Goal: Transaction & Acquisition: Book appointment/travel/reservation

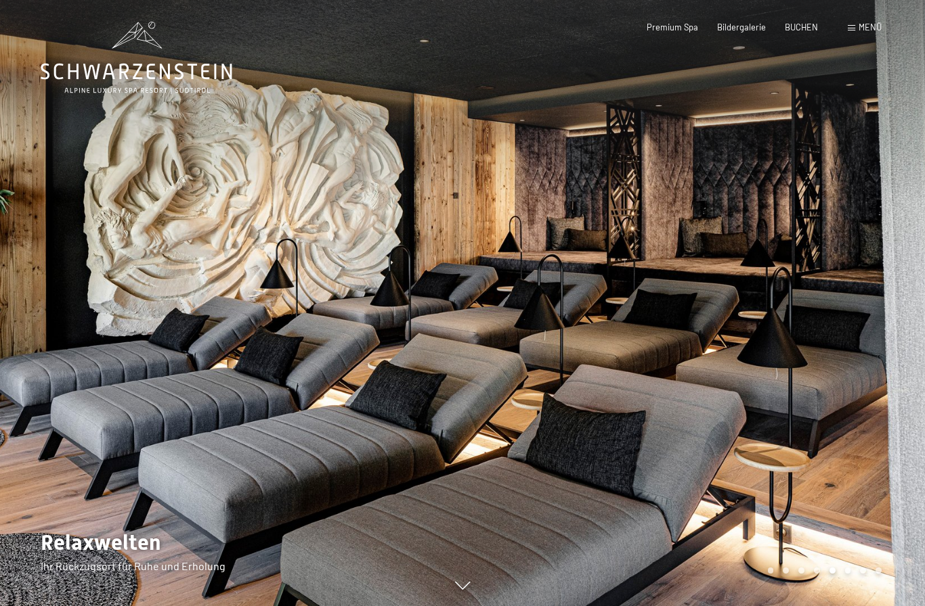
click at [807, 22] on div "Buchen Anfragen Premium Spa Bildergalerie BUCHEN Menü DE IT EN Gutschein Bilder…" at bounding box center [744, 28] width 273 height 12
click at [809, 24] on span "BUCHEN" at bounding box center [800, 25] width 33 height 11
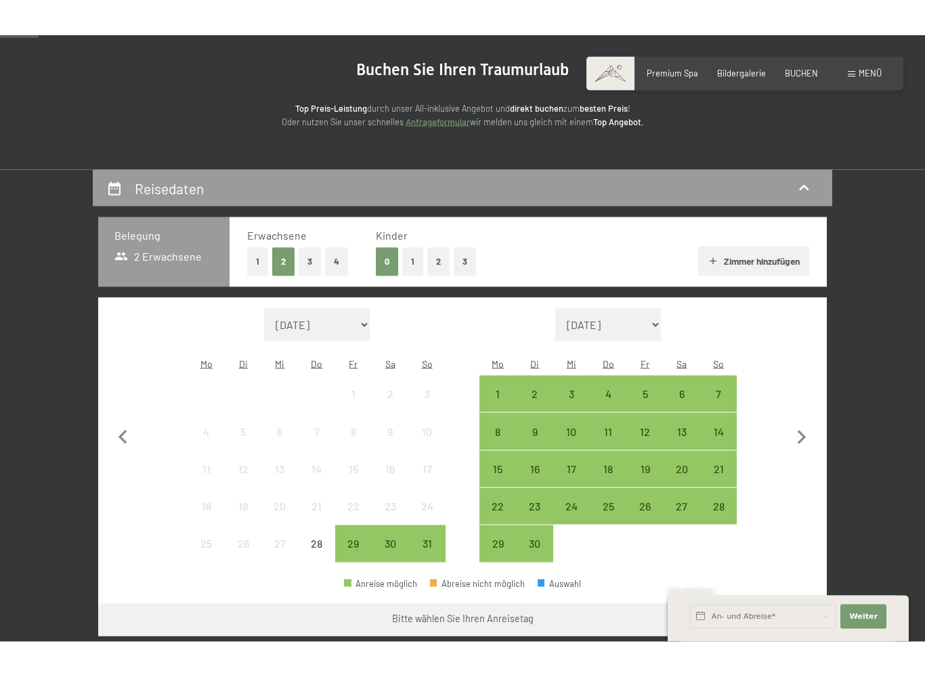
scroll to position [206, 0]
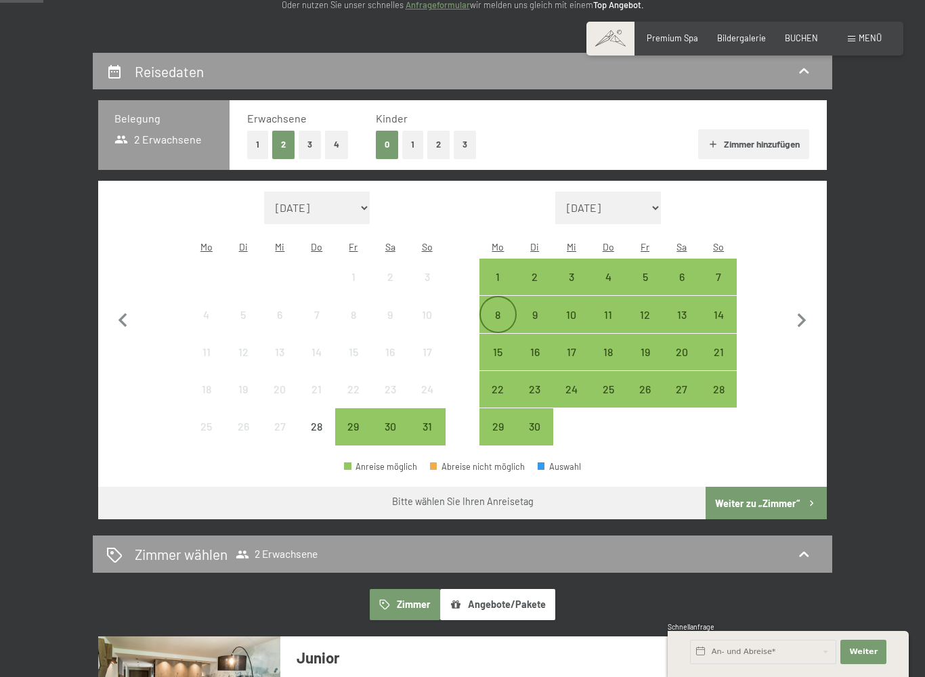
click at [493, 309] on div "8" at bounding box center [498, 326] width 34 height 34
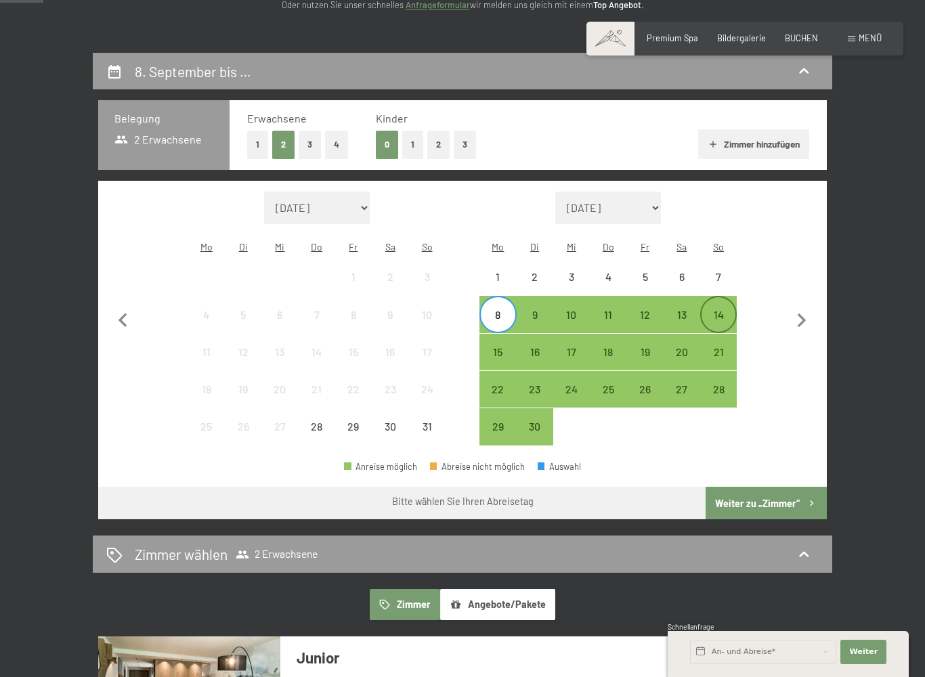
click at [719, 309] on div "14" at bounding box center [718, 326] width 34 height 34
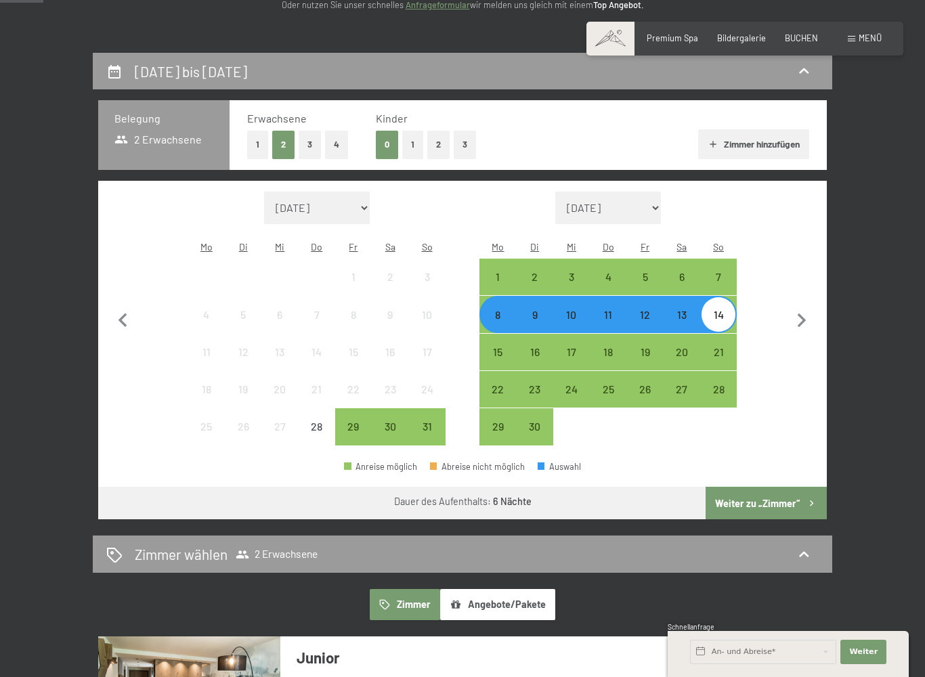
click at [777, 488] on button "Weiter zu „Zimmer“" at bounding box center [765, 503] width 121 height 32
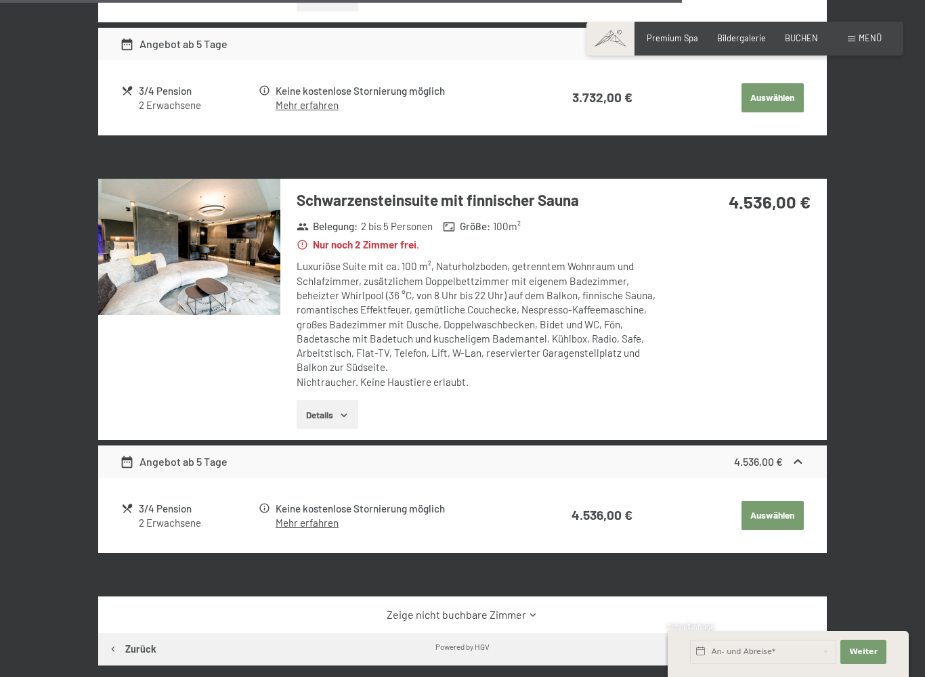
scroll to position [2531, 0]
click at [226, 278] on img at bounding box center [189, 247] width 182 height 137
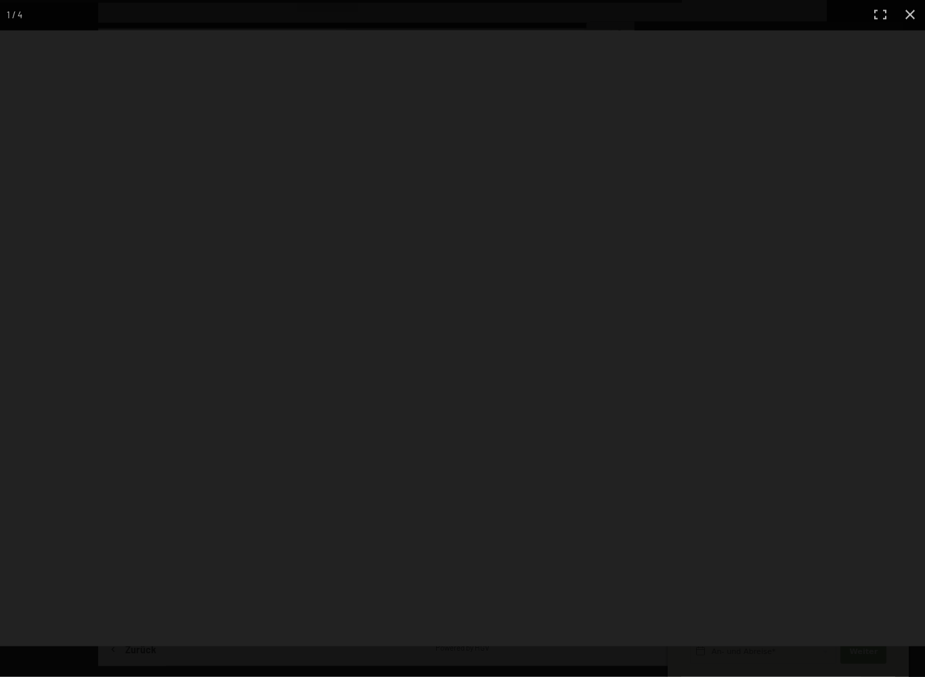
scroll to position [2531, 0]
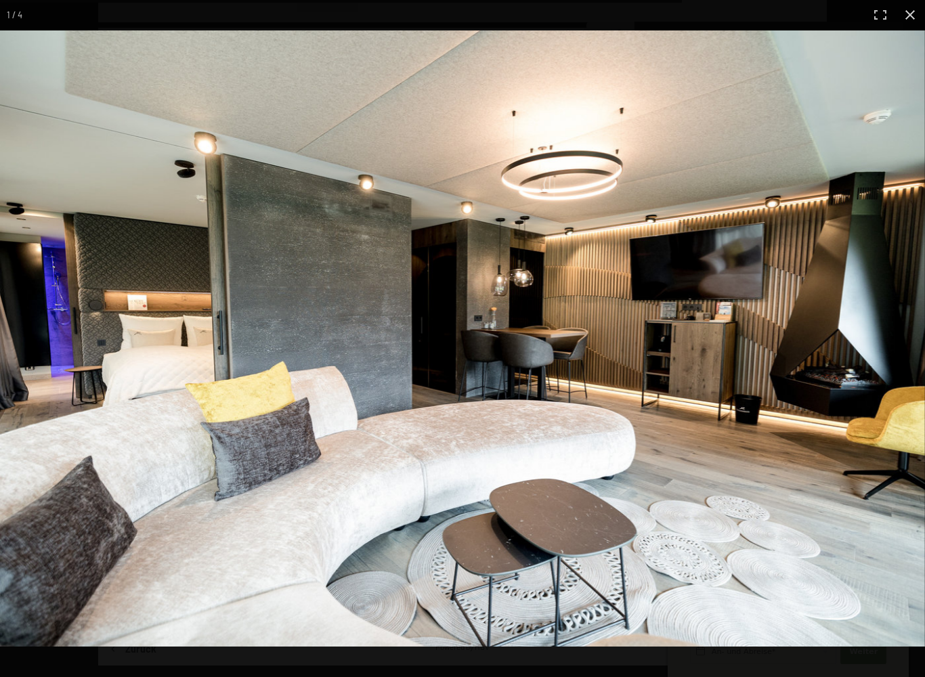
click at [814, 425] on img at bounding box center [462, 338] width 925 height 616
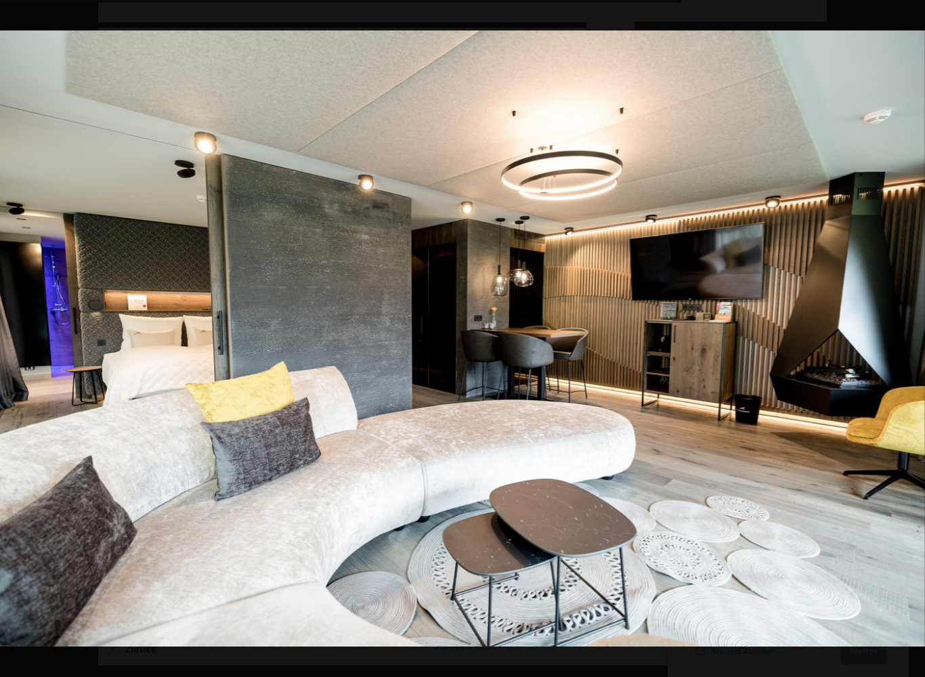
click at [876, 60] on img at bounding box center [462, 338] width 925 height 616
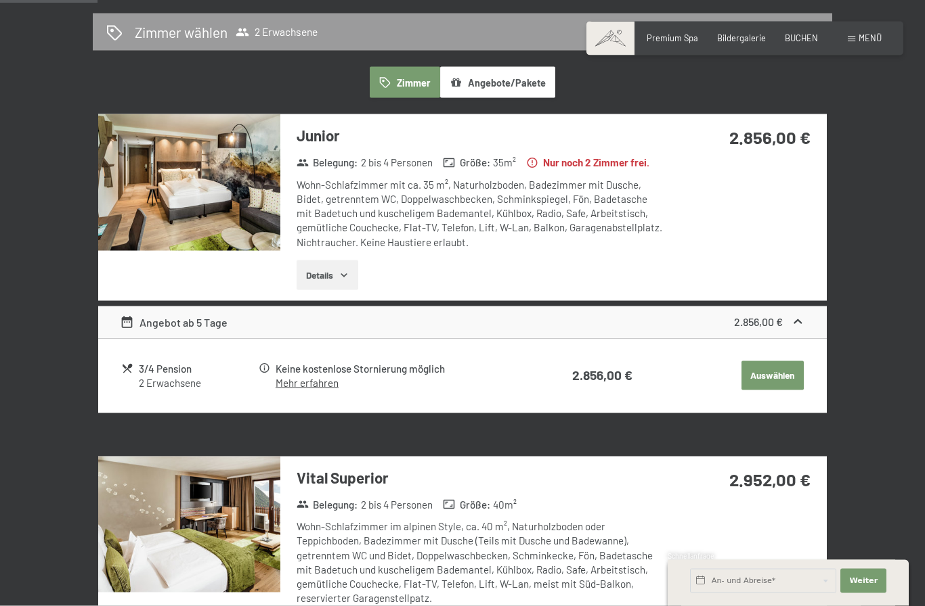
scroll to position [0, 0]
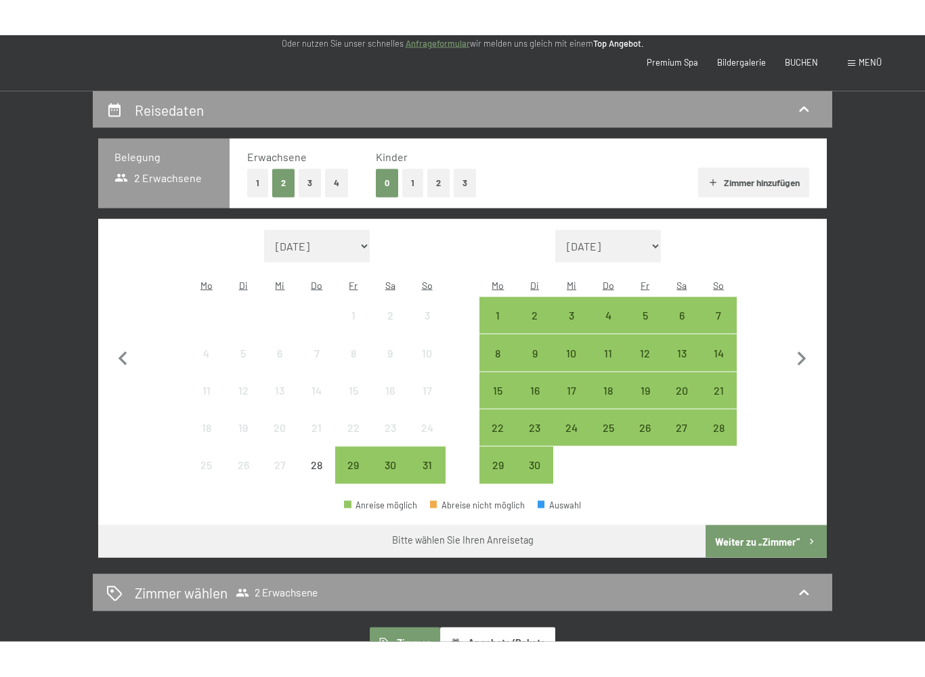
scroll to position [204, 0]
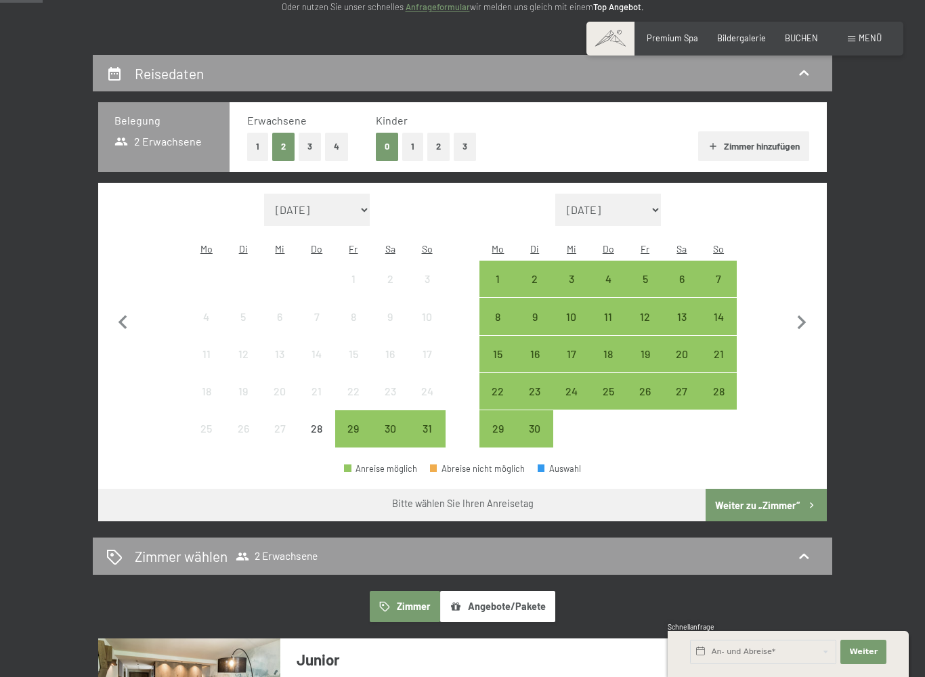
click at [337, 139] on button "4" at bounding box center [336, 147] width 23 height 28
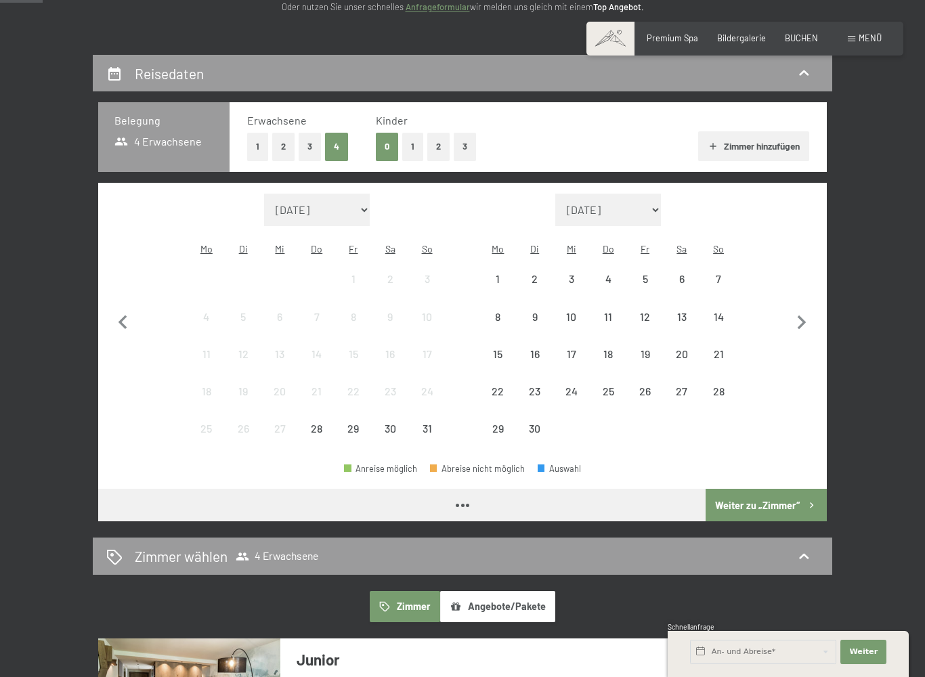
click at [785, 489] on button "Weiter zu „Zimmer“" at bounding box center [765, 505] width 121 height 32
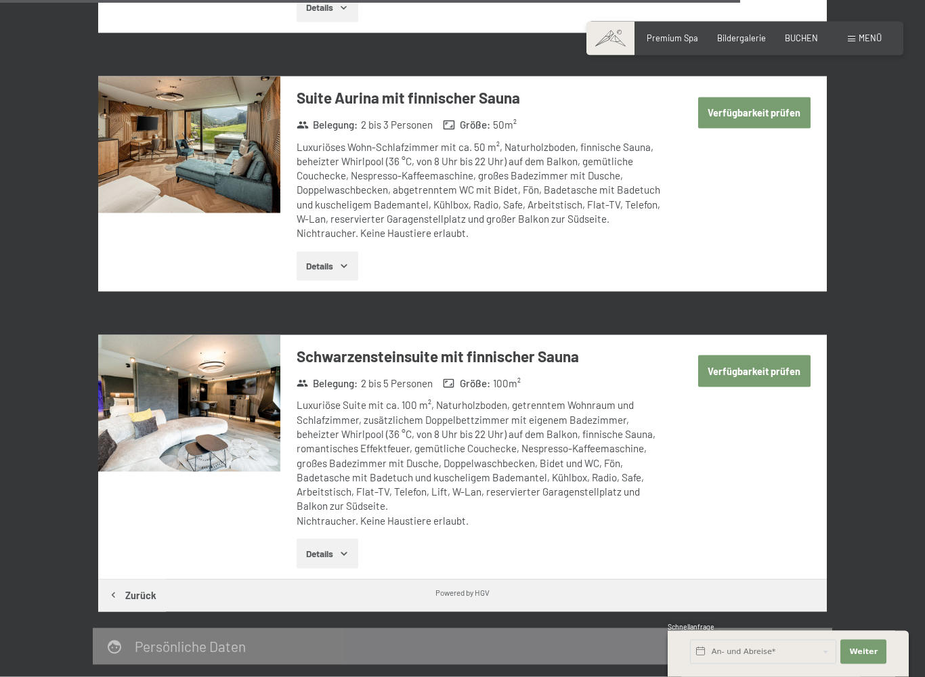
click at [776, 355] on button "Verfügbarkeit prüfen" at bounding box center [754, 370] width 112 height 31
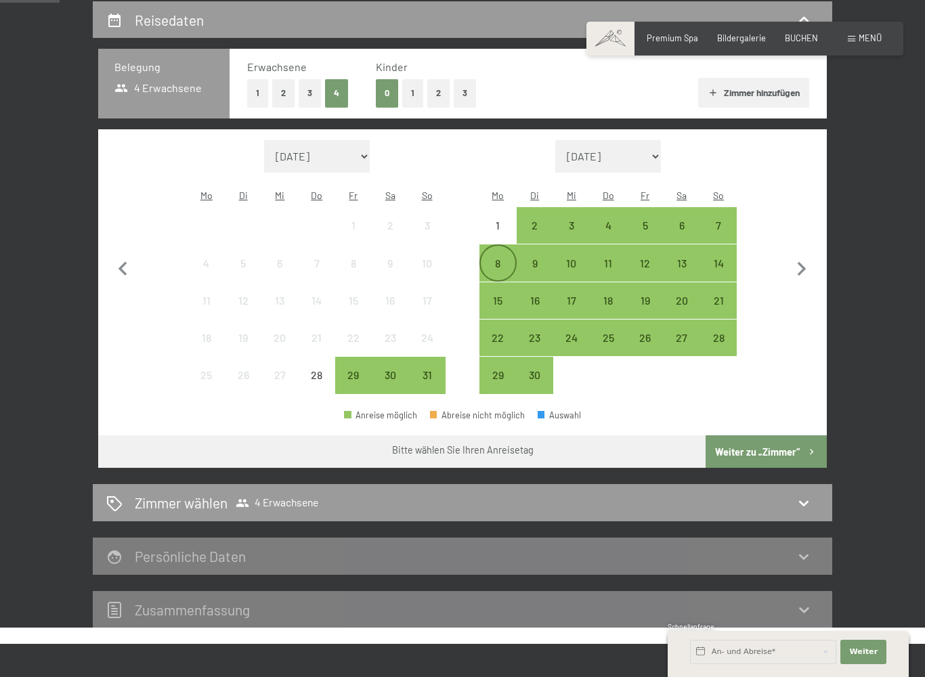
click at [504, 258] on div "8" at bounding box center [498, 275] width 34 height 34
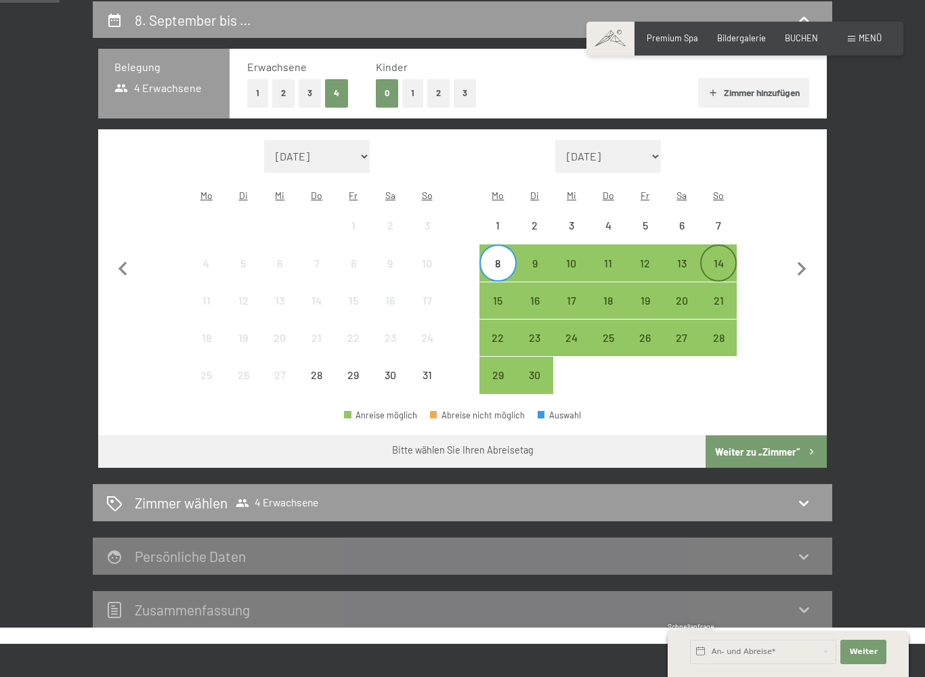
click at [719, 258] on div "14" at bounding box center [718, 275] width 34 height 34
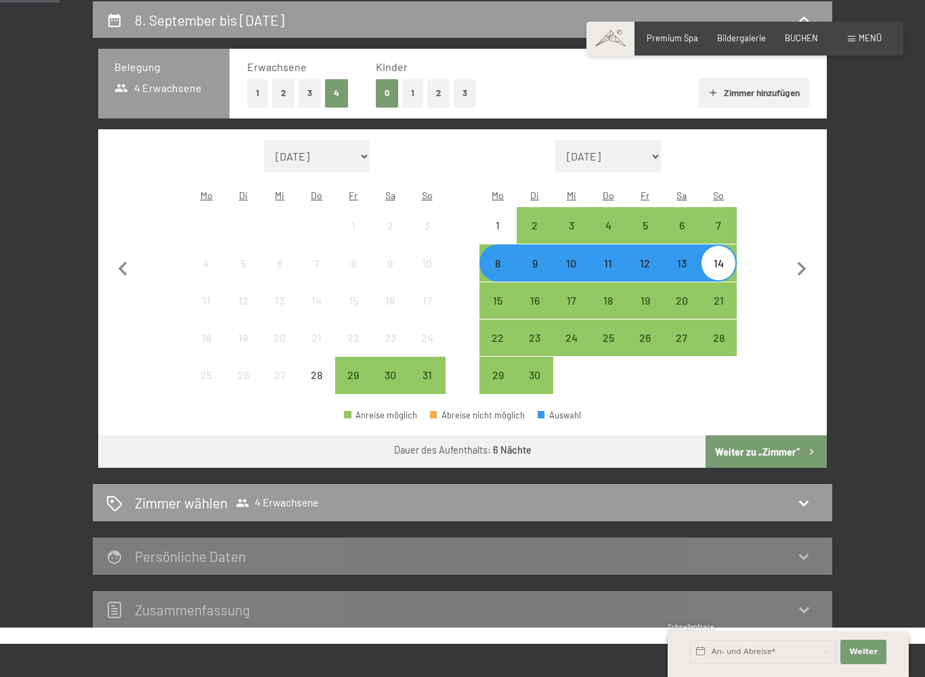
click at [786, 436] on button "Weiter zu „Zimmer“" at bounding box center [765, 451] width 121 height 32
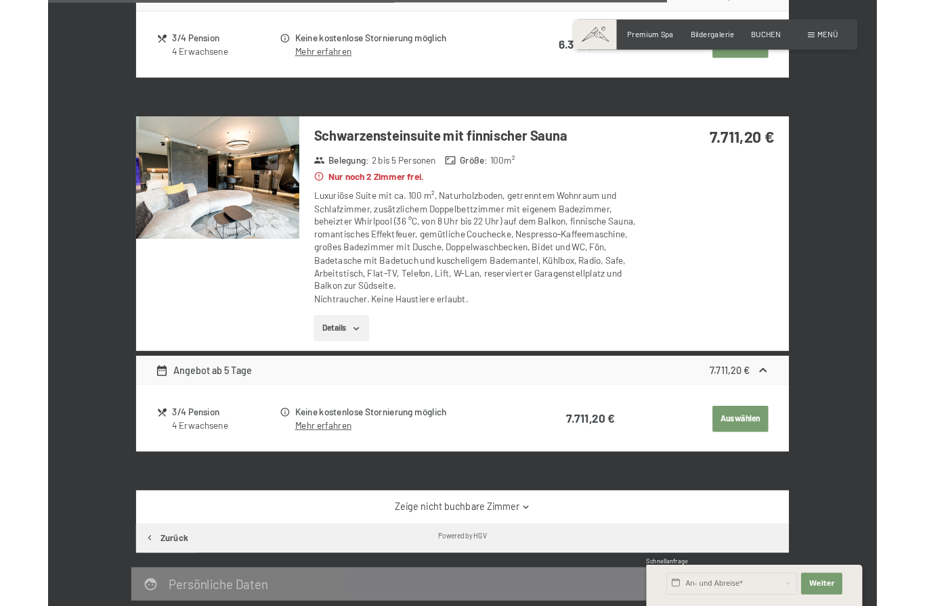
scroll to position [2521, 0]
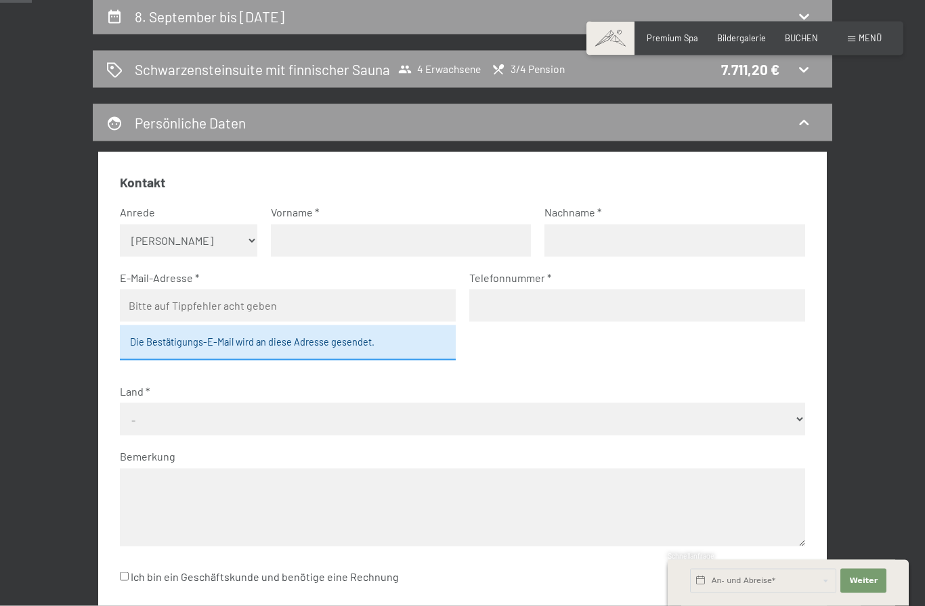
scroll to position [0, 0]
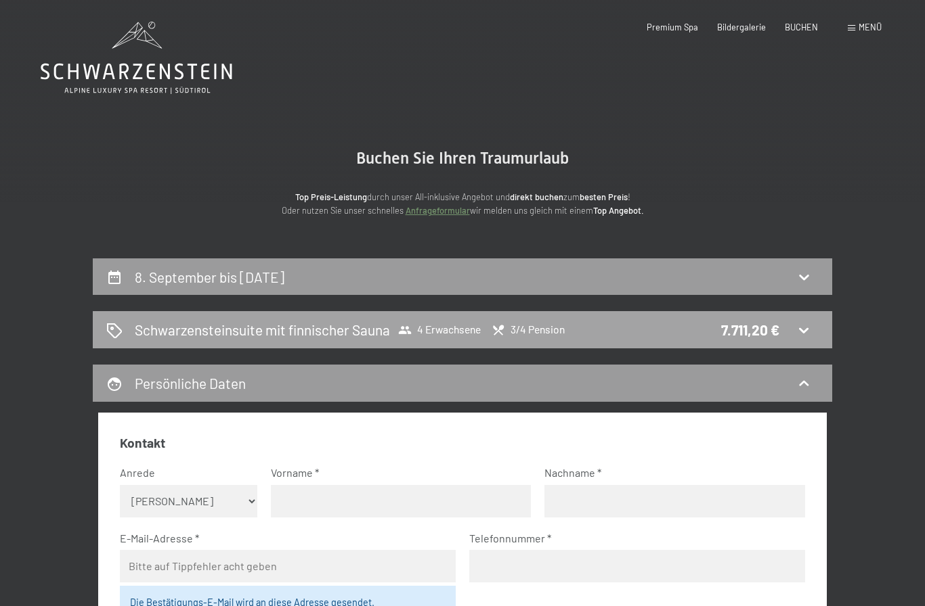
click at [305, 342] on div "Schwarzensteinsuite mit finnischer Sauna 4 Erwachsene 3/4 Pension 7.711,20 €" at bounding box center [462, 329] width 739 height 37
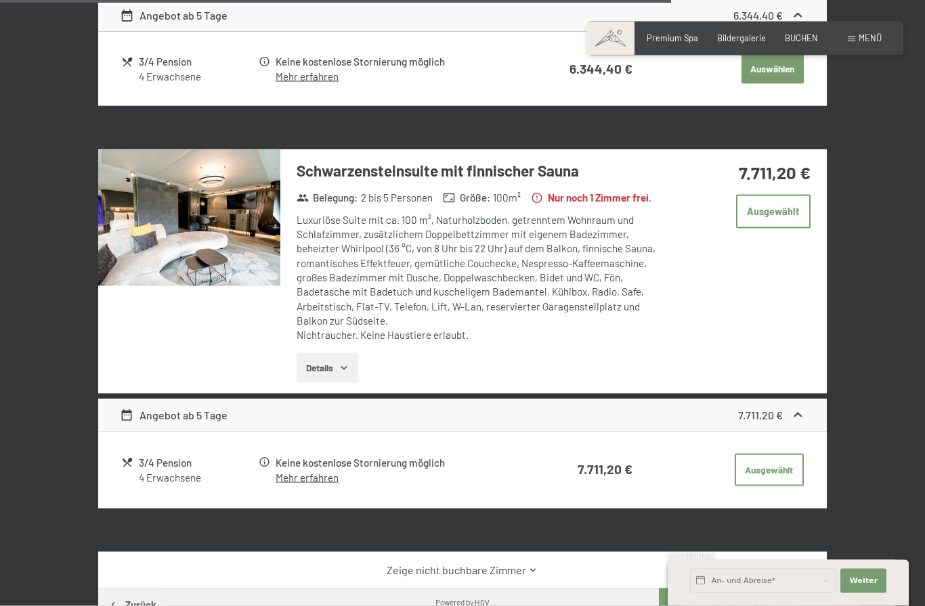
click at [177, 238] on img at bounding box center [189, 218] width 182 height 137
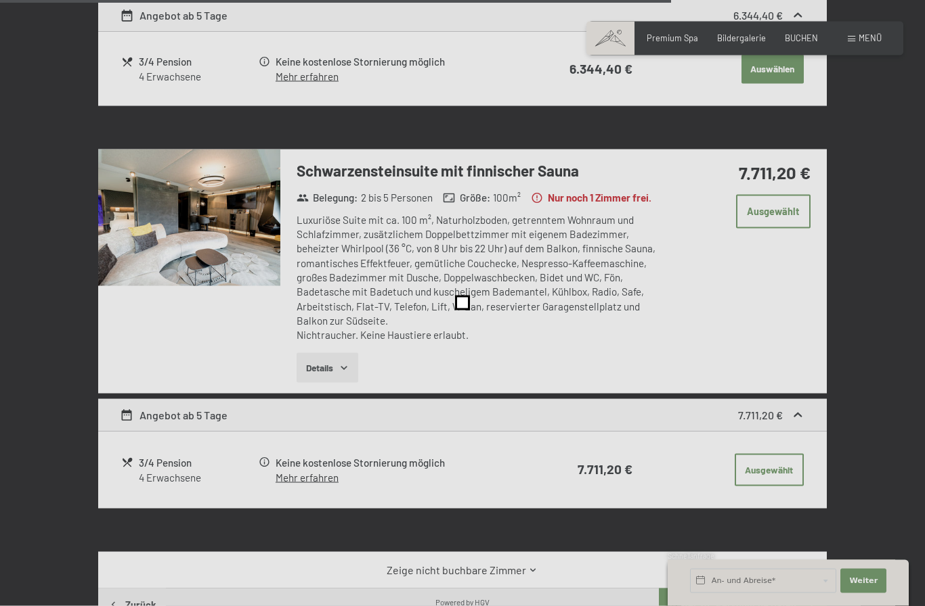
scroll to position [2503, 0]
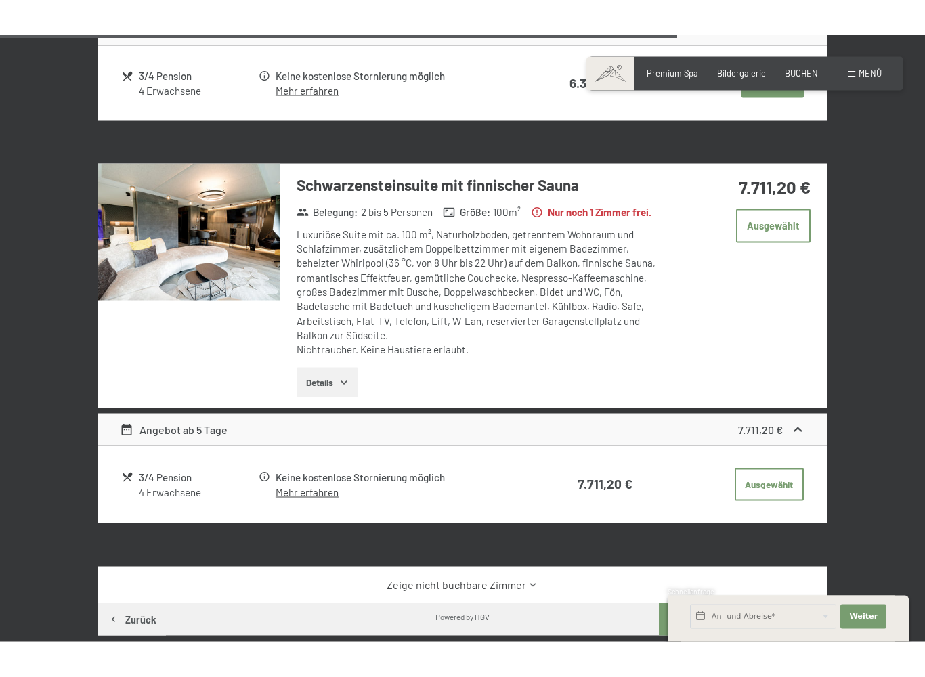
scroll to position [2525, 0]
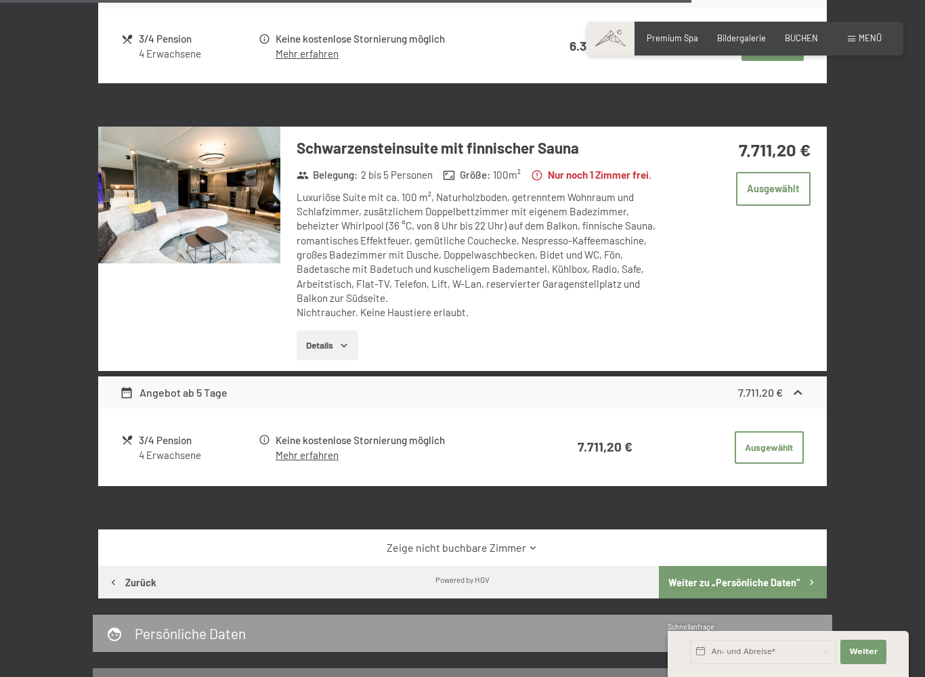
click at [345, 376] on span "Einwilligung Marketing*" at bounding box center [387, 377] width 112 height 14
click at [324, 376] on input "Einwilligung Marketing*" at bounding box center [318, 377] width 14 height 14
checkbox input "false"
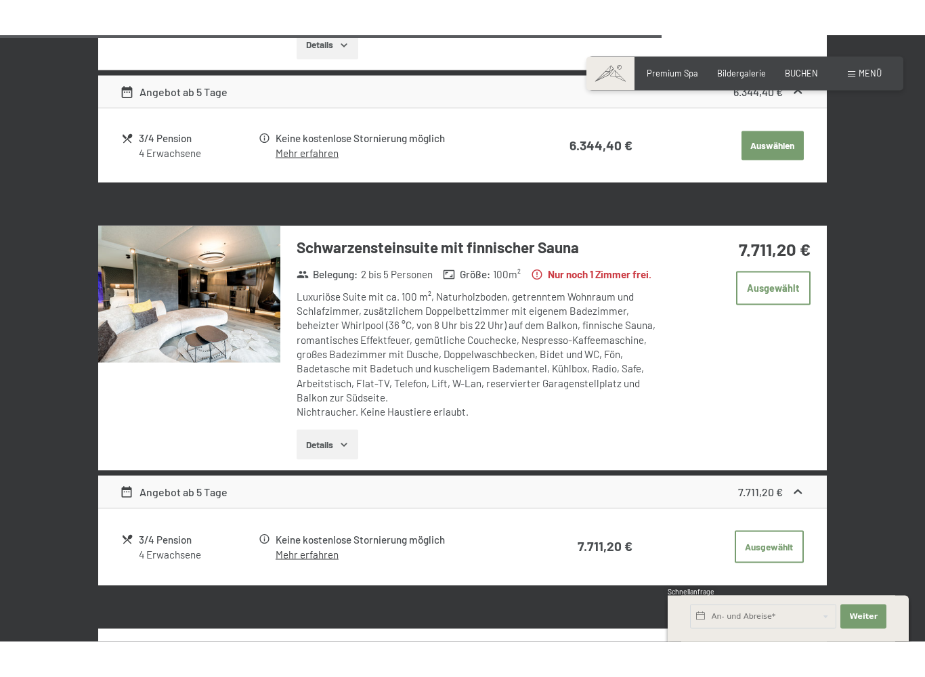
scroll to position [2468, 0]
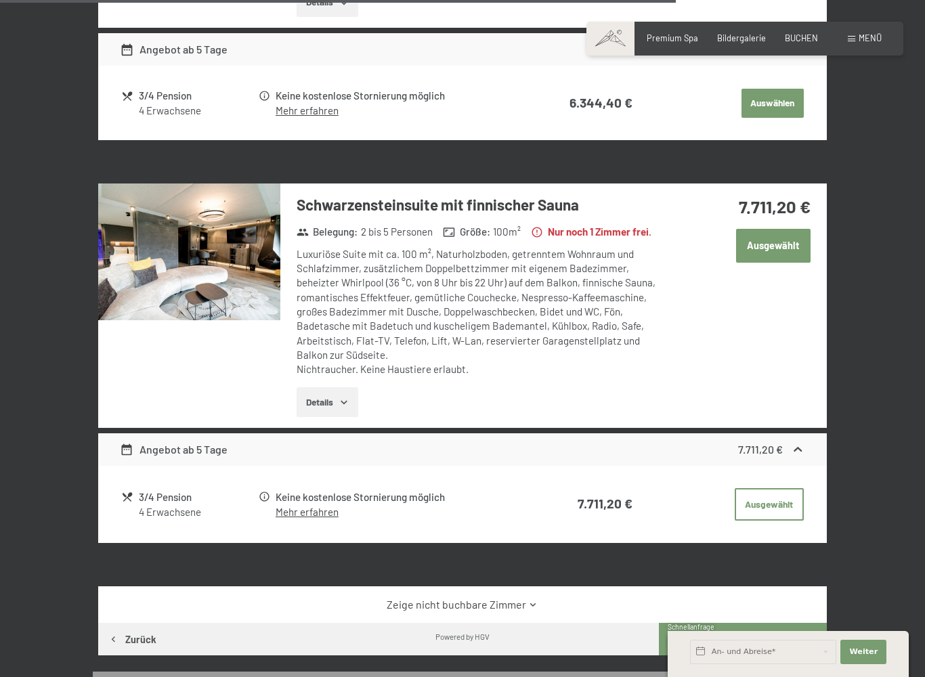
click at [793, 259] on button "Ausgewählt" at bounding box center [773, 246] width 74 height 34
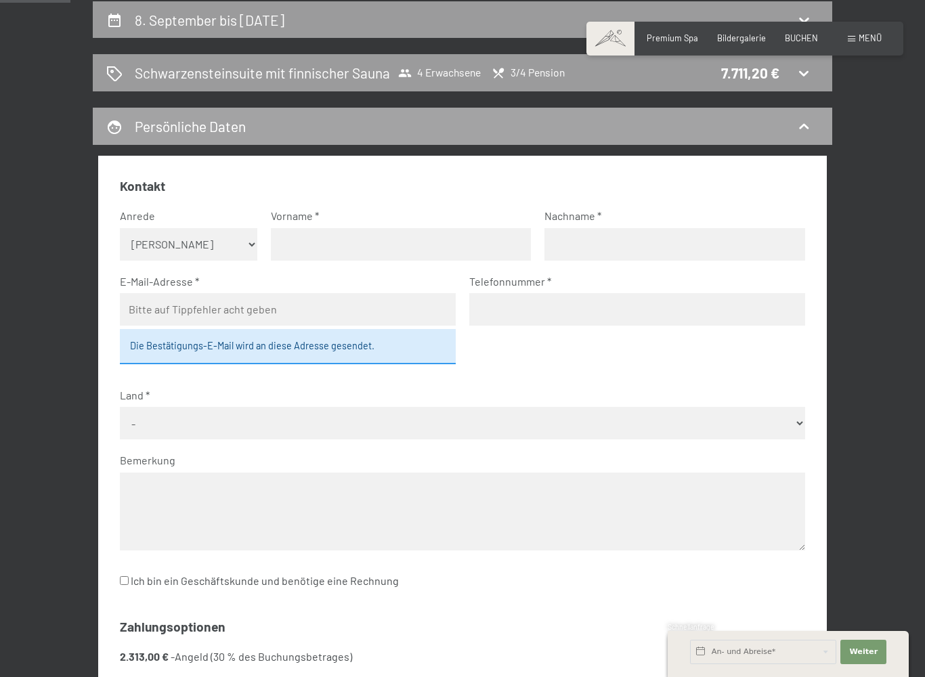
click at [805, 125] on icon at bounding box center [803, 126] width 16 height 16
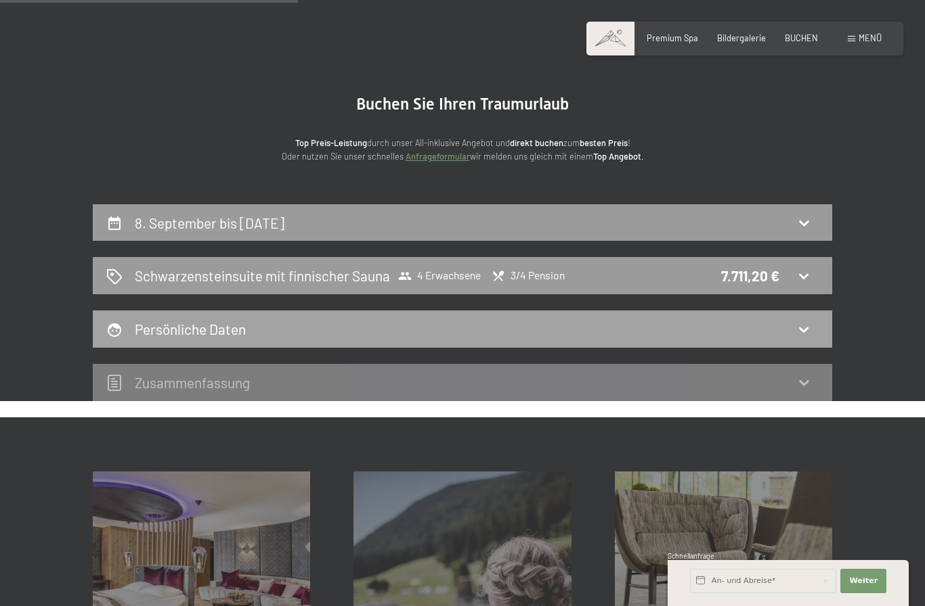
scroll to position [0, 0]
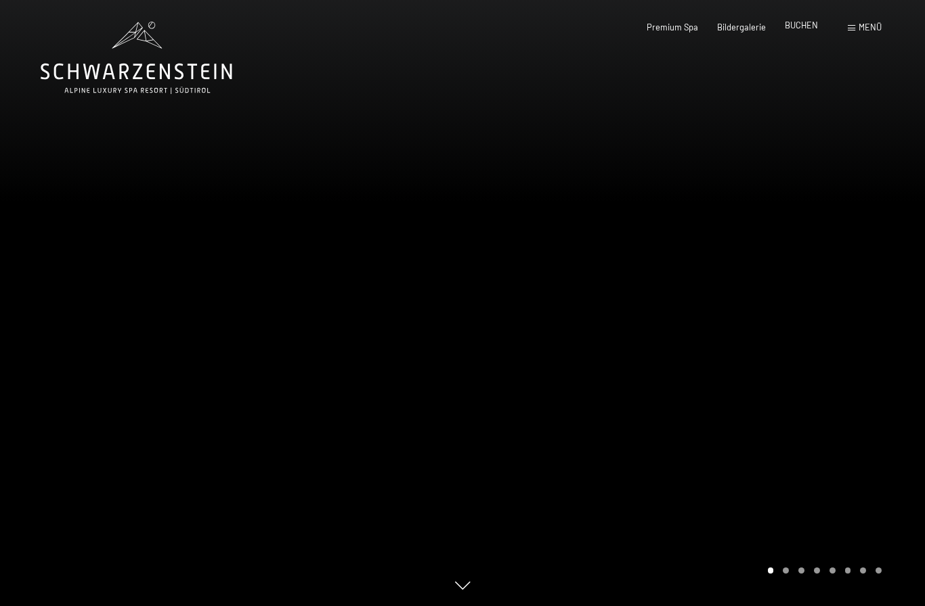
click at [803, 30] on span "BUCHEN" at bounding box center [800, 25] width 33 height 11
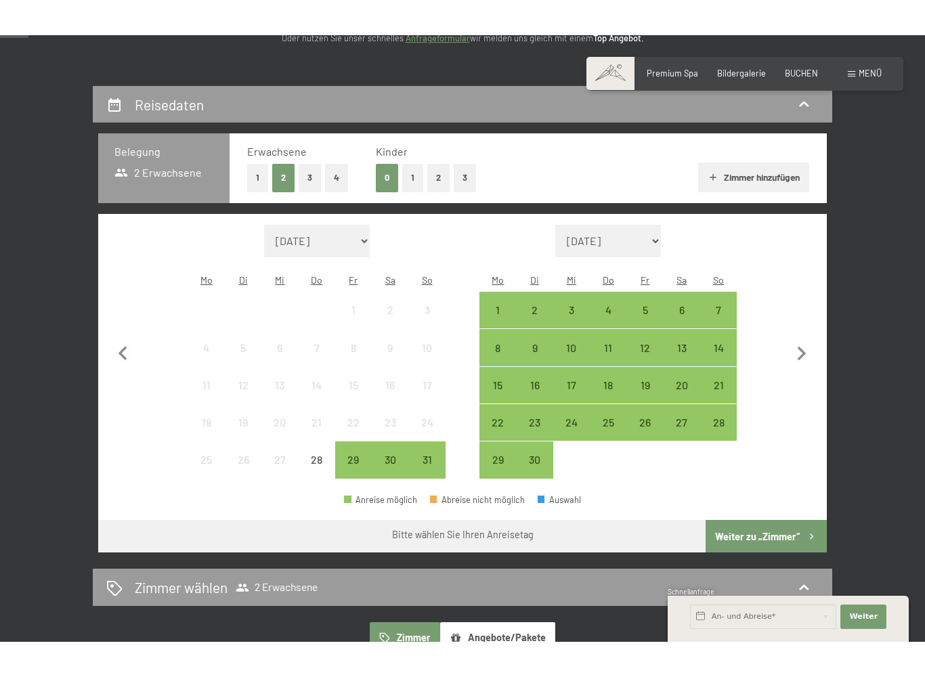
scroll to position [234, 0]
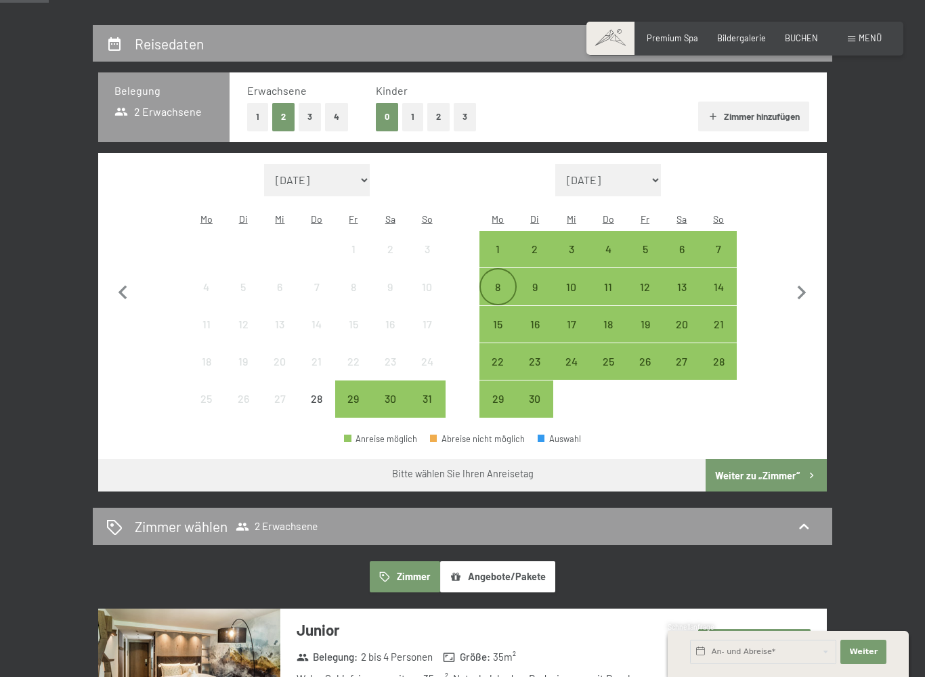
click at [493, 282] on div "8" at bounding box center [498, 299] width 34 height 34
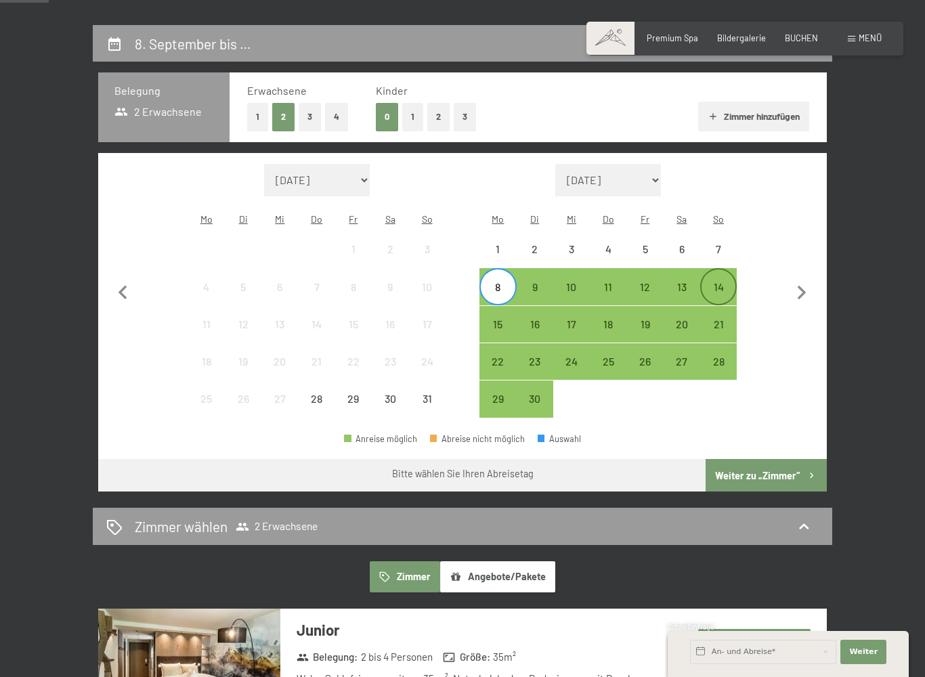
click at [715, 269] on div "14" at bounding box center [718, 286] width 34 height 34
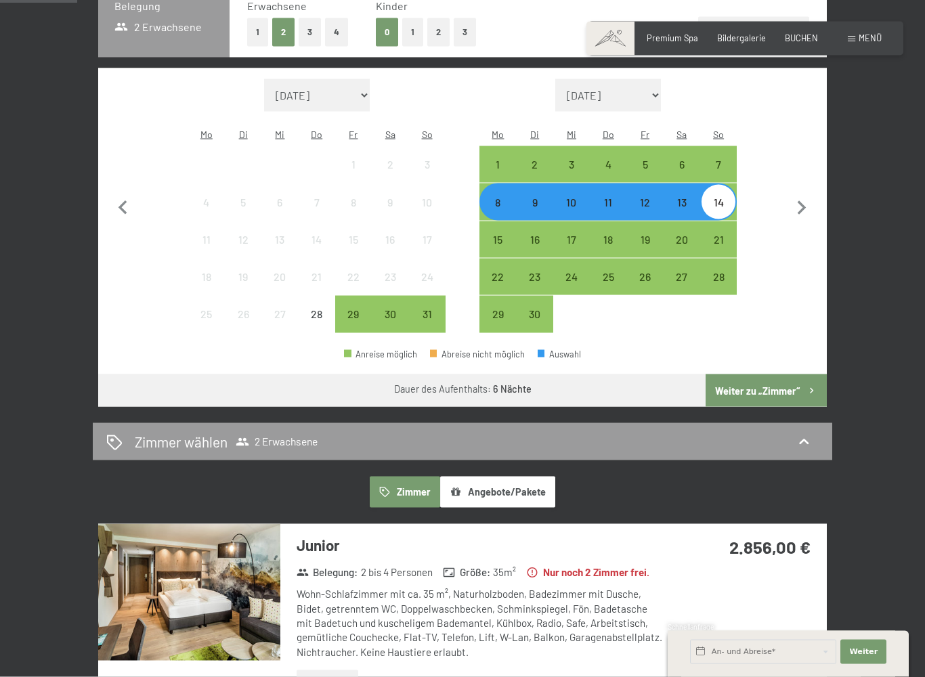
scroll to position [320, 0]
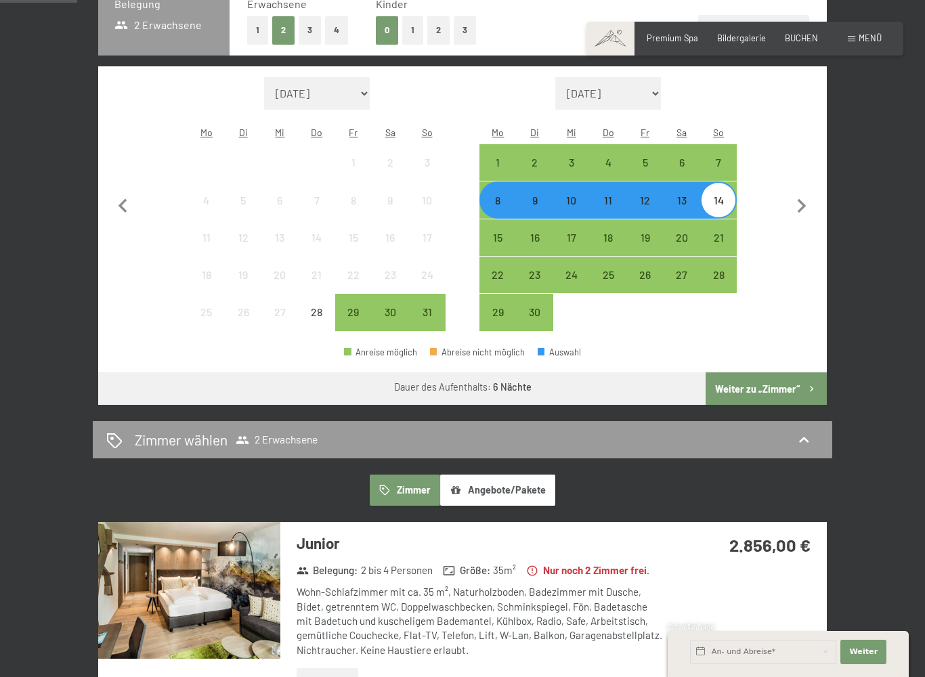
click at [329, 20] on button "4" at bounding box center [336, 30] width 23 height 28
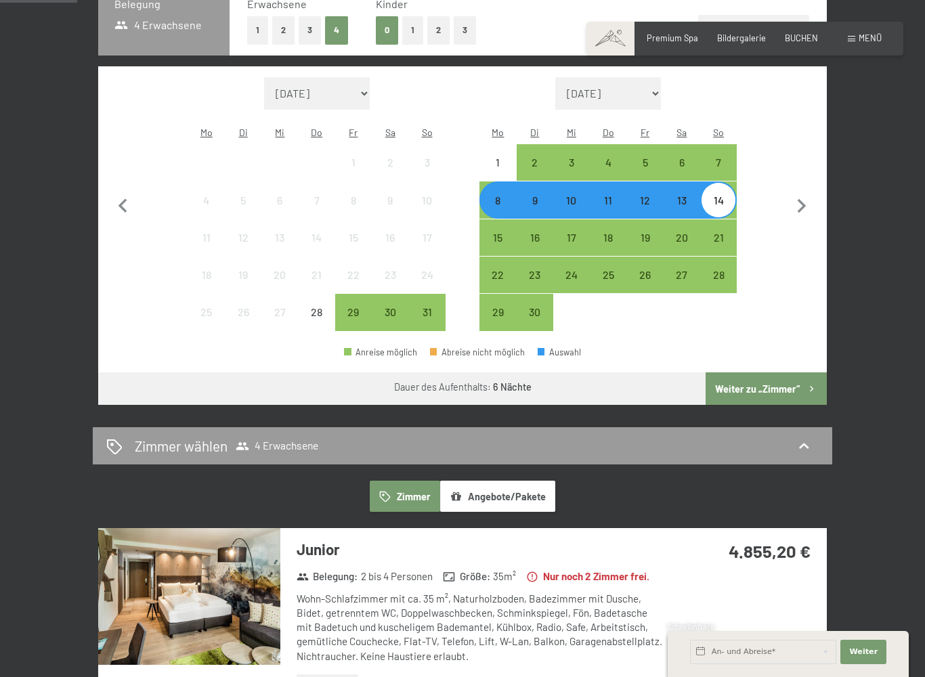
drag, startPoint x: 771, startPoint y: 377, endPoint x: 771, endPoint y: 440, distance: 62.9
click at [771, 377] on button "Weiter zu „Zimmer“" at bounding box center [765, 388] width 121 height 32
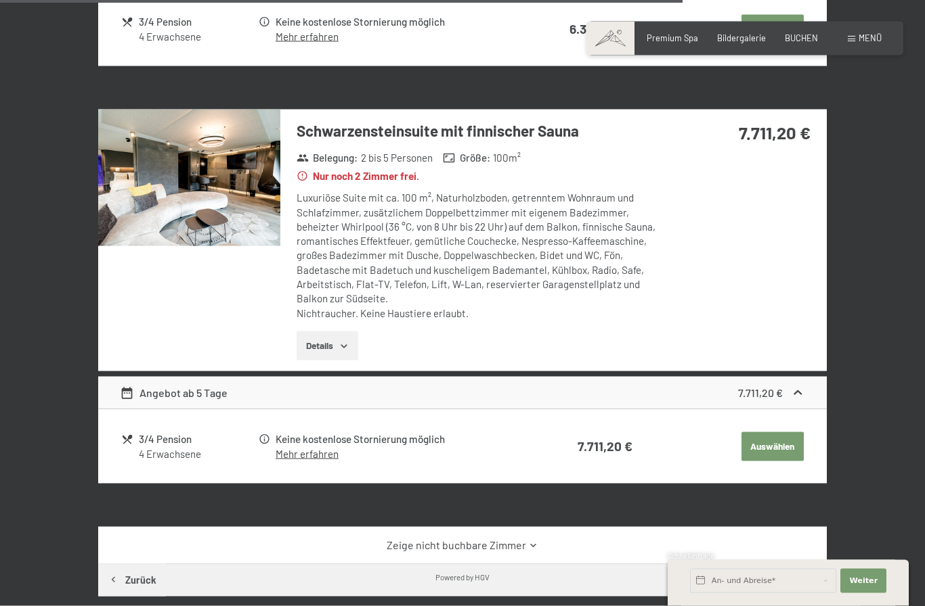
scroll to position [2543, 0]
click at [345, 351] on icon "button" at bounding box center [343, 345] width 11 height 11
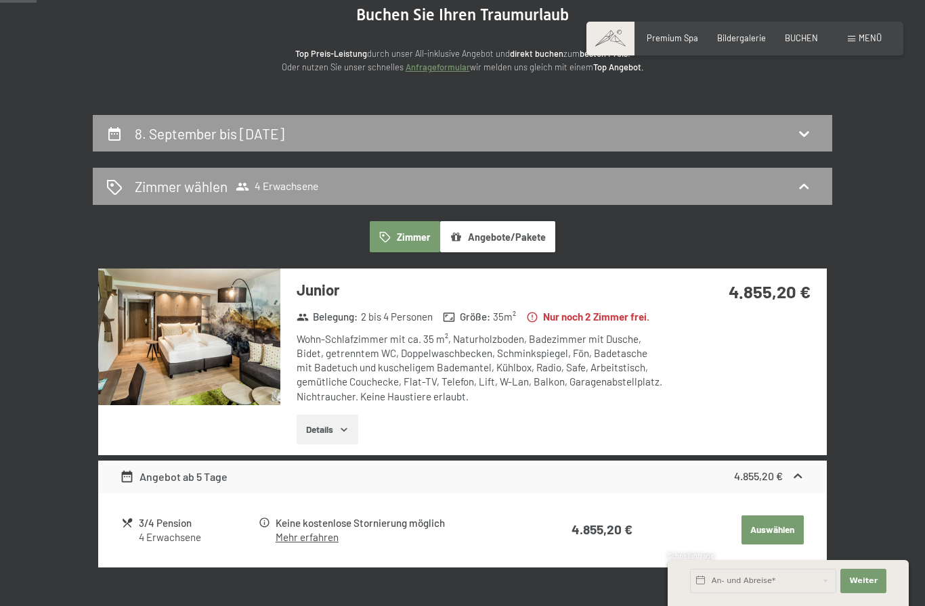
scroll to position [0, 0]
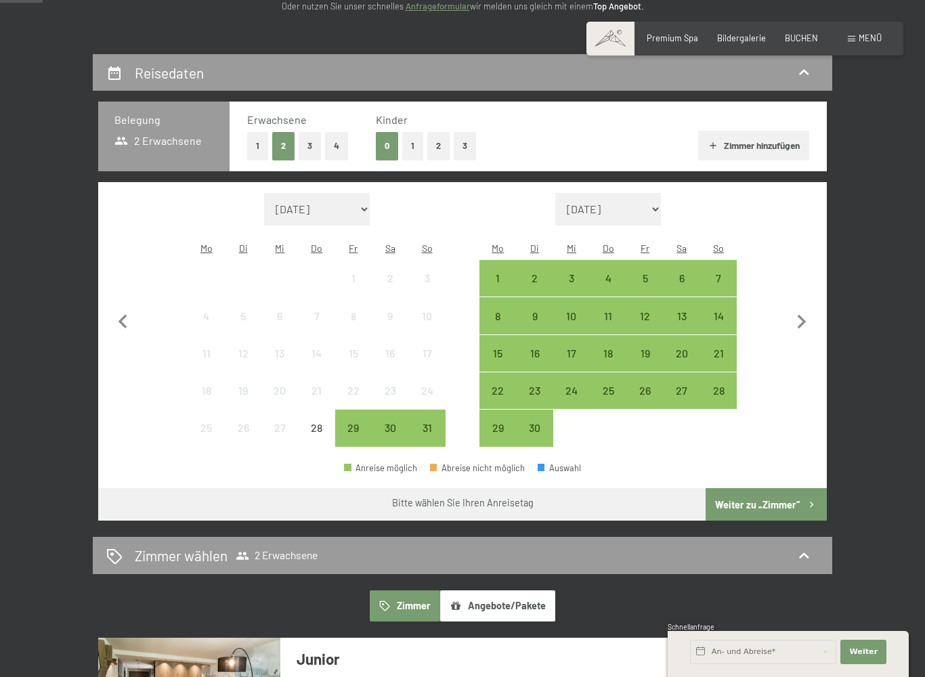
scroll to position [204, 0]
click at [742, 151] on button "Zimmer hinzufügen" at bounding box center [753, 146] width 110 height 30
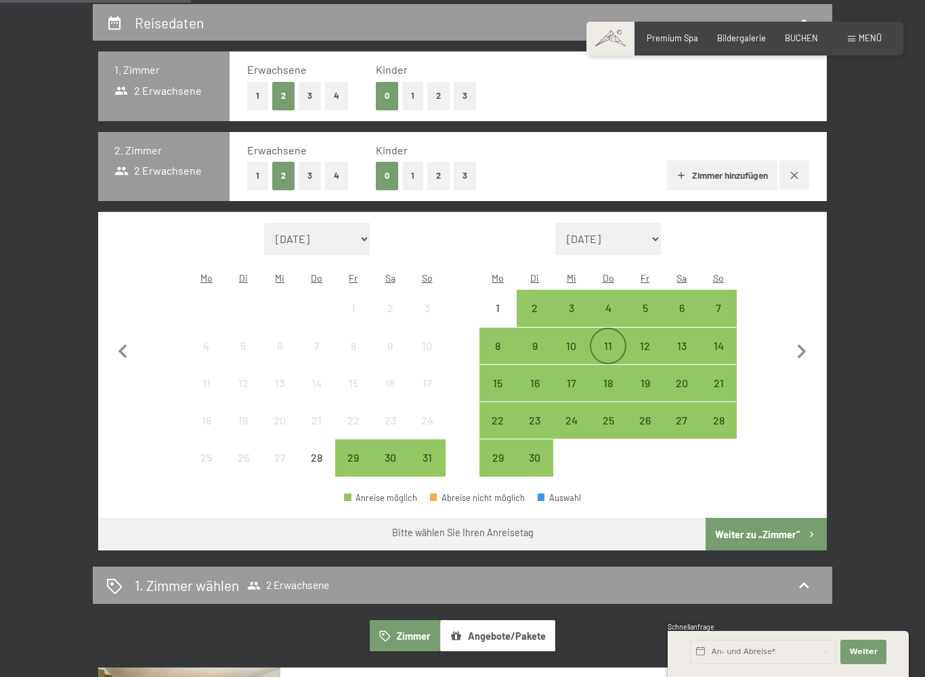
scroll to position [260, 0]
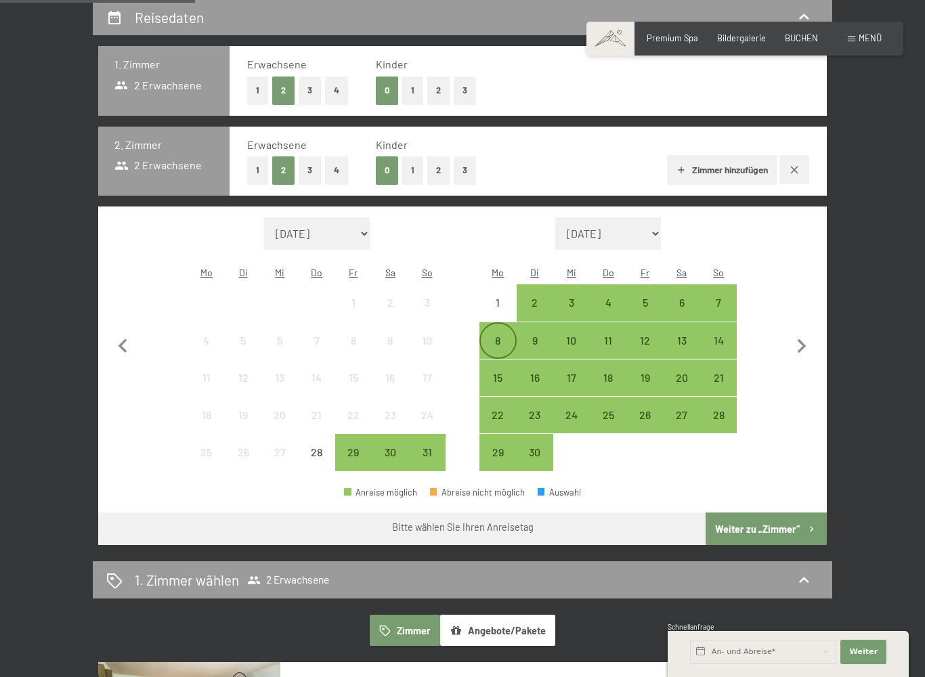
click at [510, 335] on div "8" at bounding box center [498, 352] width 34 height 34
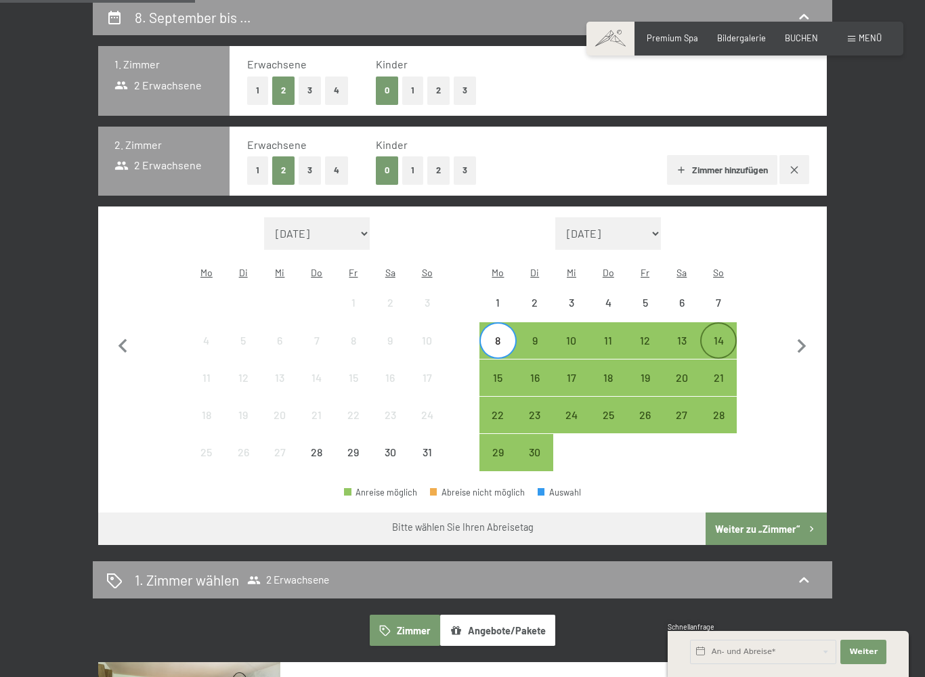
click at [713, 335] on div "14" at bounding box center [718, 352] width 34 height 34
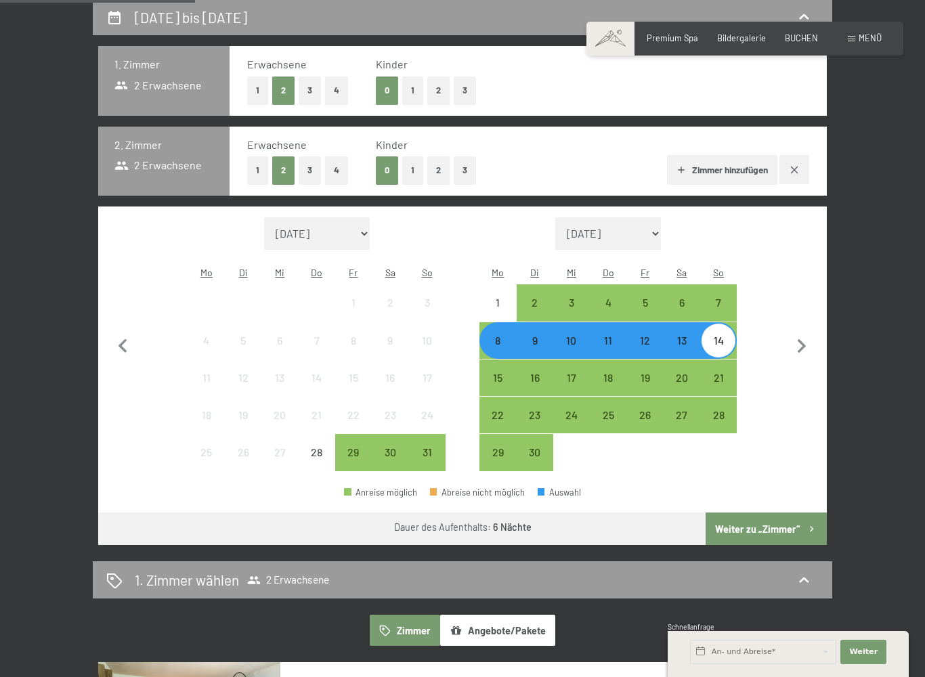
click at [763, 512] on button "Weiter zu „Zimmer“" at bounding box center [765, 528] width 121 height 32
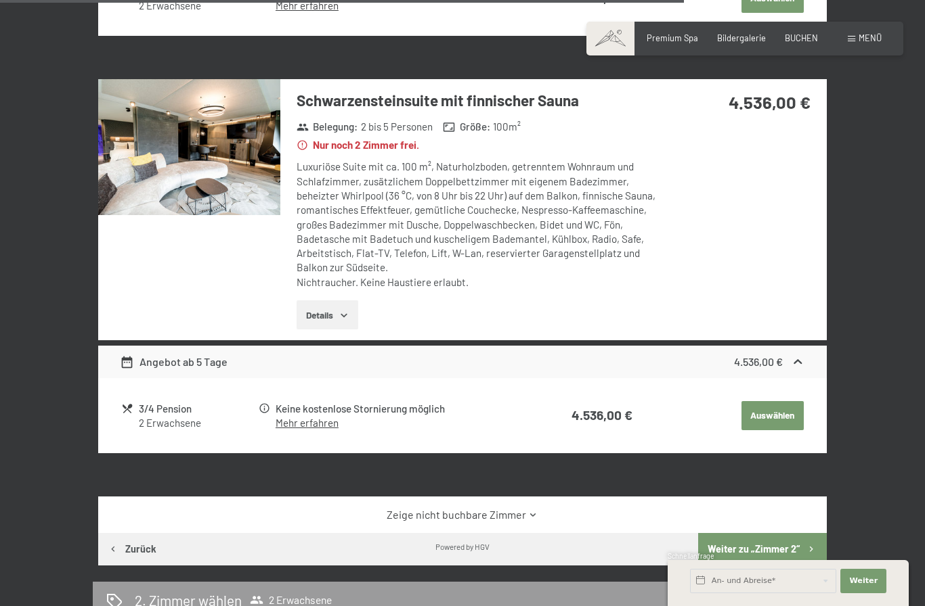
scroll to position [2630, 0]
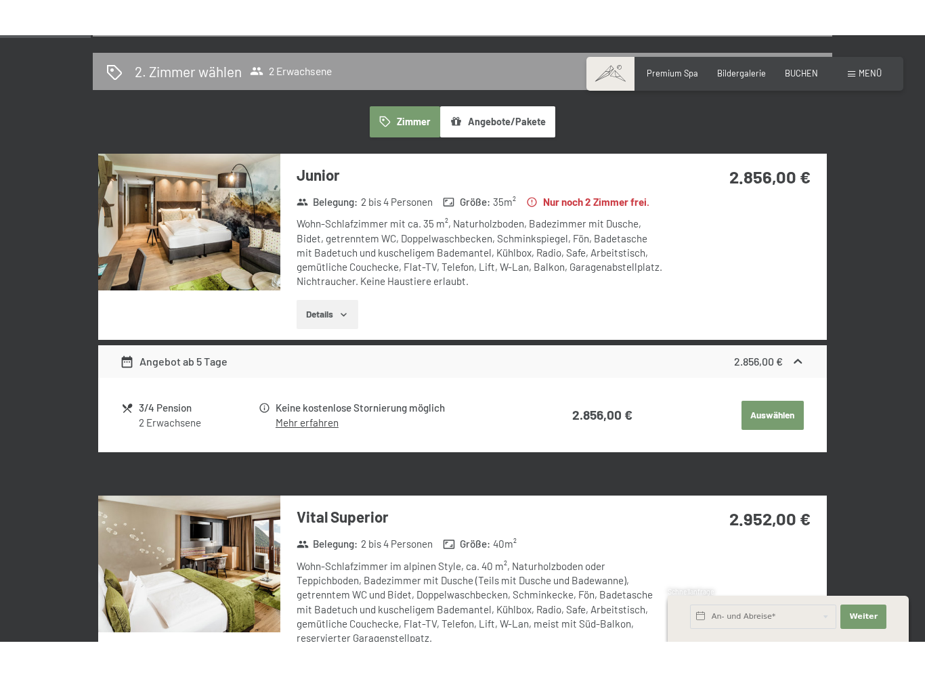
scroll to position [349, 0]
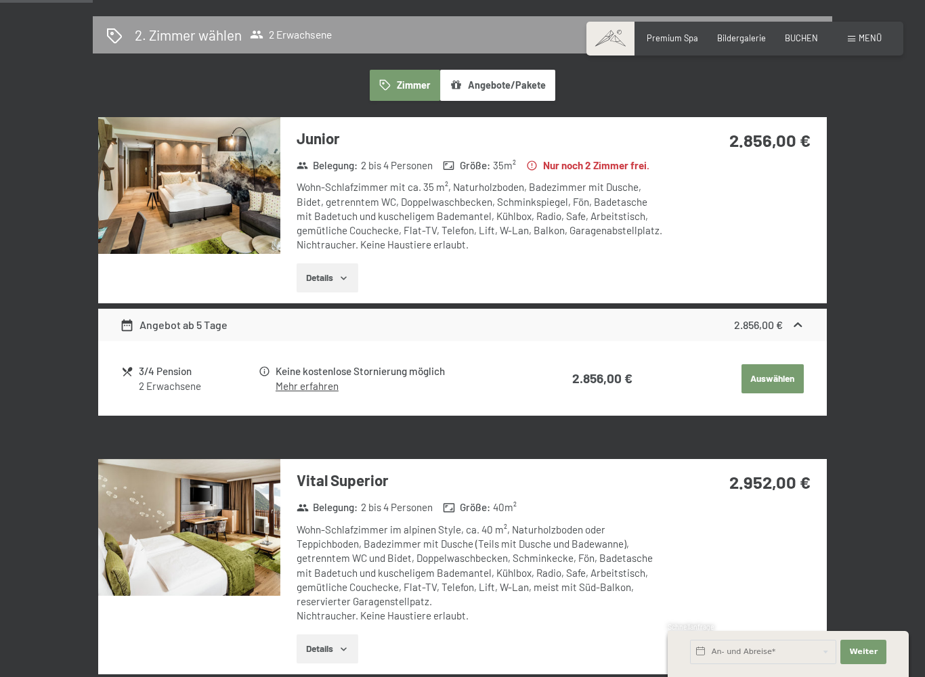
click at [776, 394] on button "Auswählen" at bounding box center [772, 379] width 62 height 30
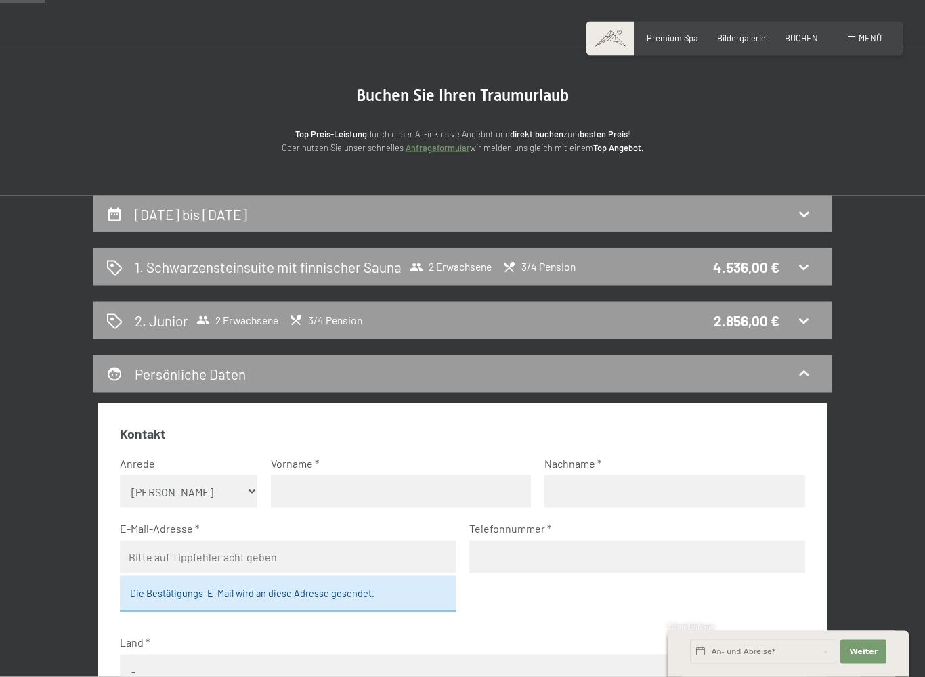
scroll to position [64, 0]
click at [800, 324] on icon at bounding box center [803, 320] width 16 height 16
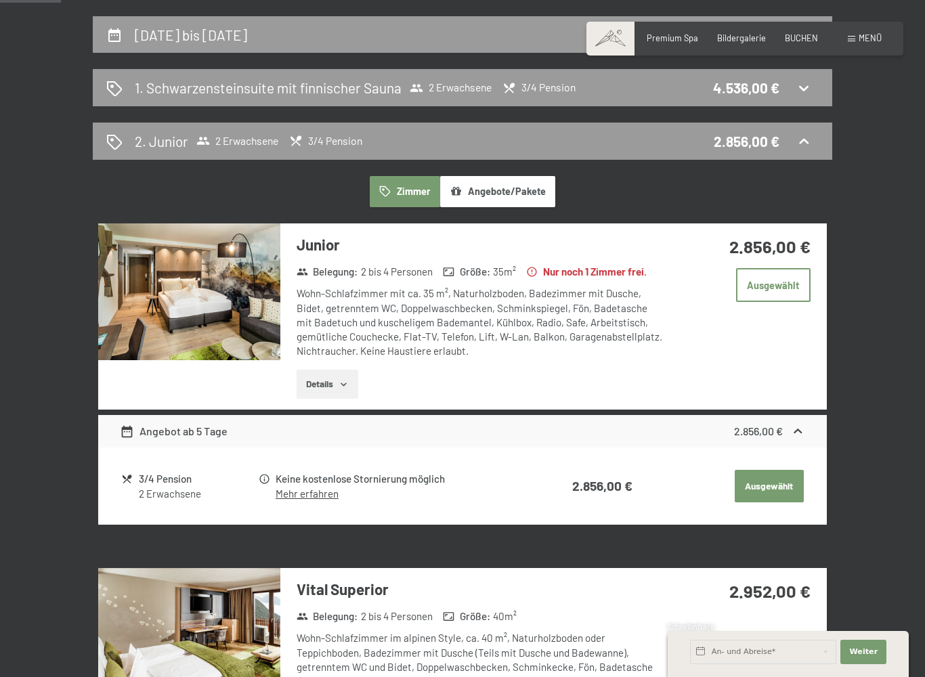
scroll to position [246, 0]
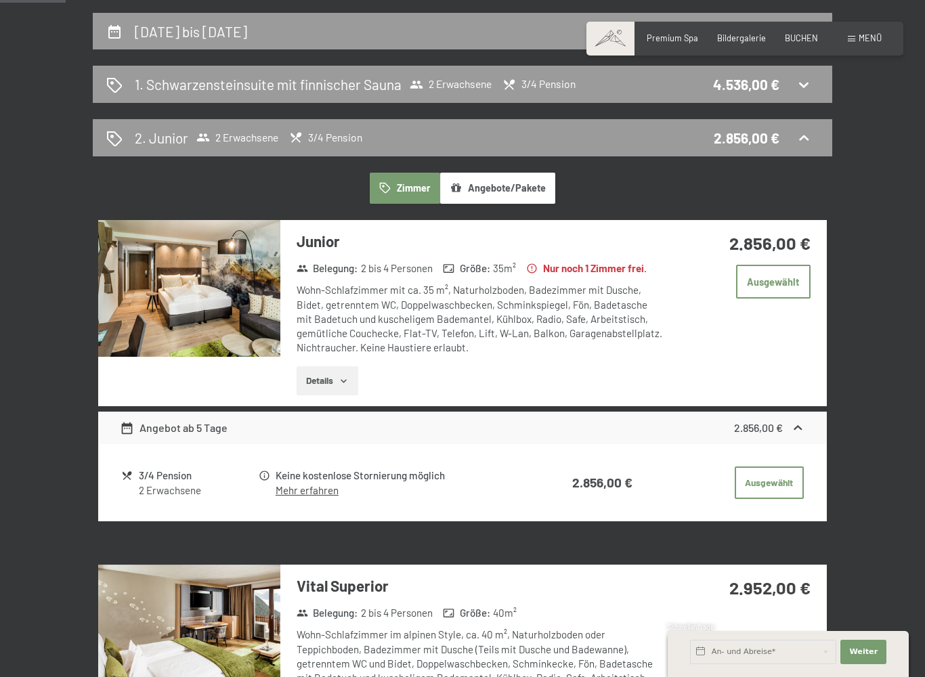
click at [495, 186] on button "Angebote/Pakete" at bounding box center [497, 188] width 115 height 31
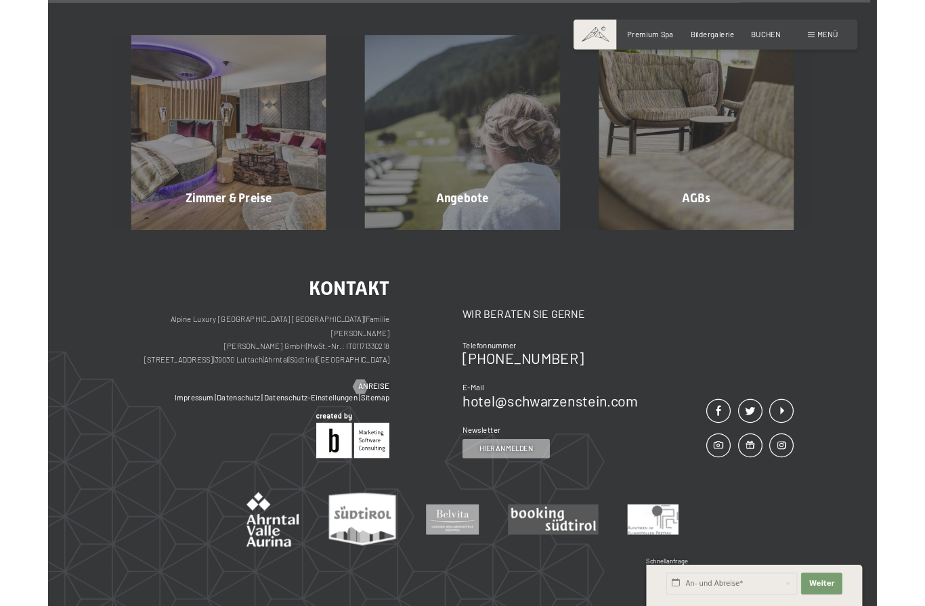
scroll to position [689, 0]
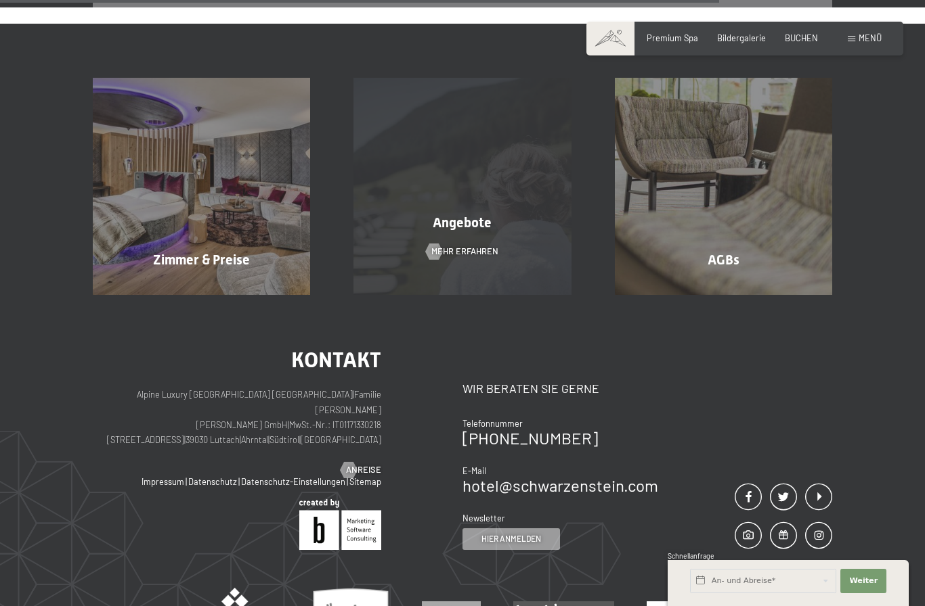
click at [488, 154] on div "Angebote Mehr erfahren" at bounding box center [462, 186] width 261 height 217
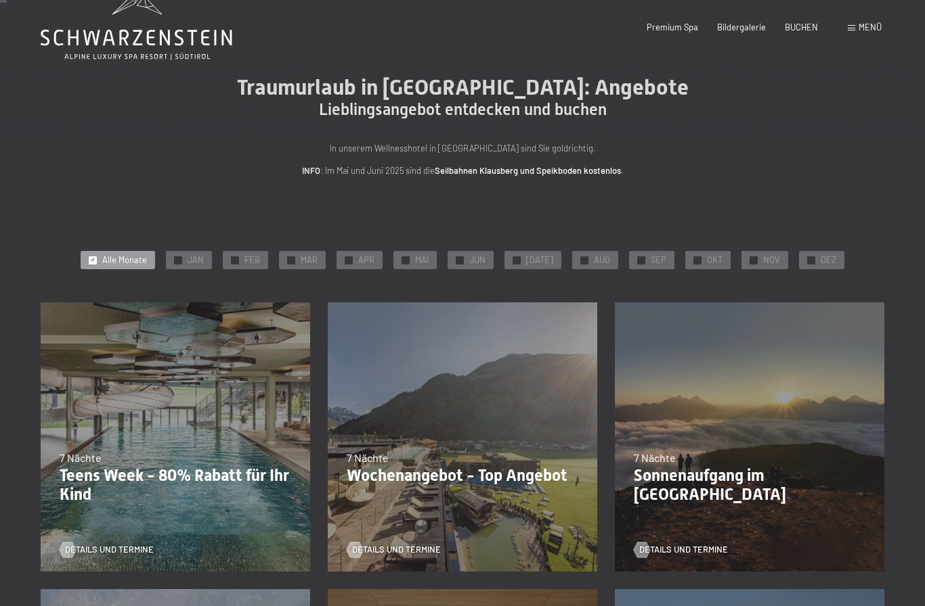
scroll to position [50, 0]
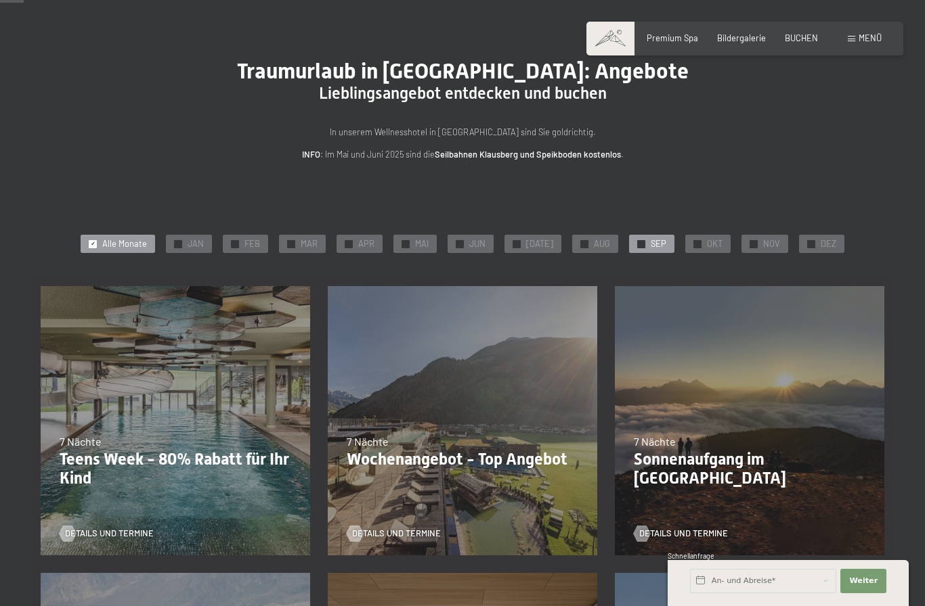
click at [653, 241] on span "SEP" at bounding box center [658, 244] width 16 height 12
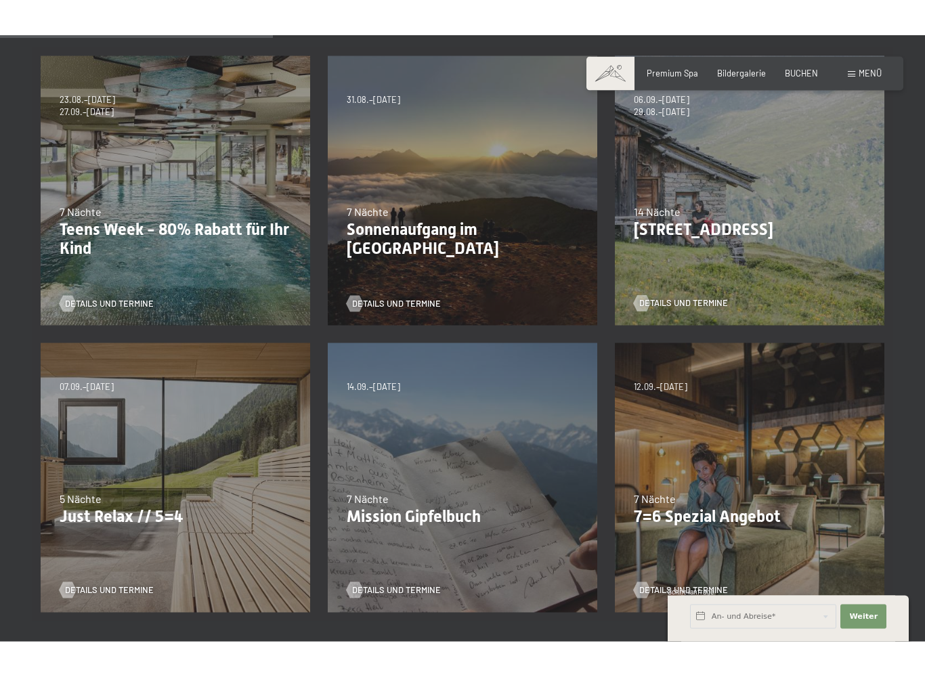
scroll to position [316, 0]
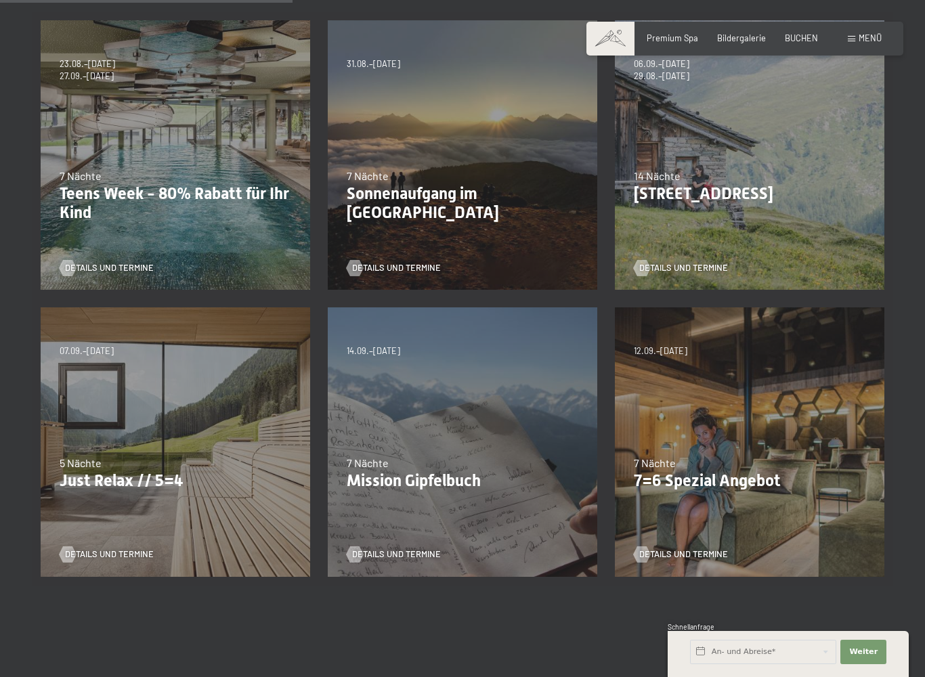
click at [110, 382] on div "07.09.–03.10.2025 21.12.–26.12.2025 11.01.–23.01.2026 08.03.–27.03.2026 08.11.–…" at bounding box center [175, 441] width 287 height 287
click at [160, 418] on div "07.09.–03.10.2025 21.12.–26.12.2025 11.01.–23.01.2026 08.03.–27.03.2026 08.11.–…" at bounding box center [175, 441] width 287 height 287
click at [116, 556] on span "Details und Termine" at bounding box center [123, 554] width 89 height 12
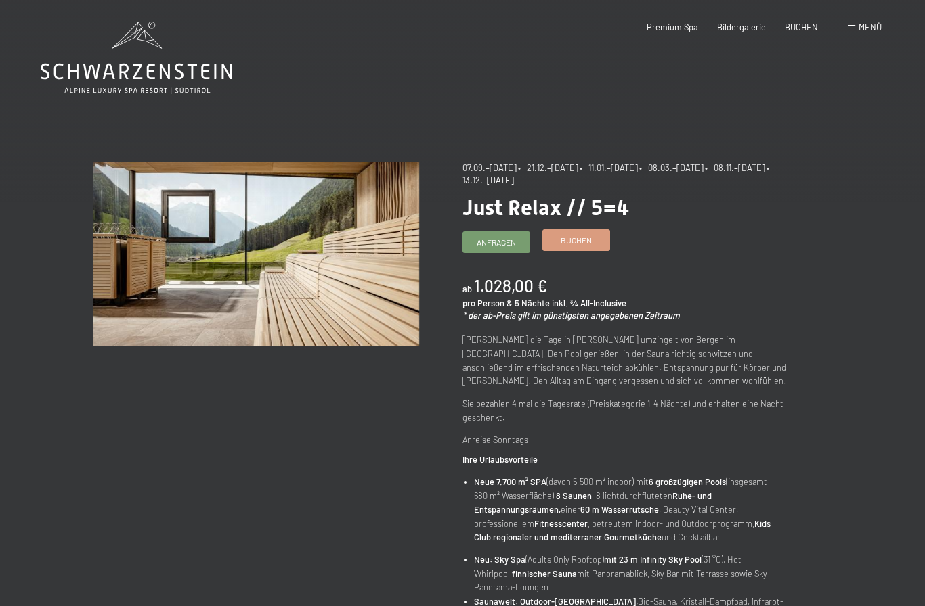
click at [585, 243] on span "Buchen" at bounding box center [575, 241] width 31 height 12
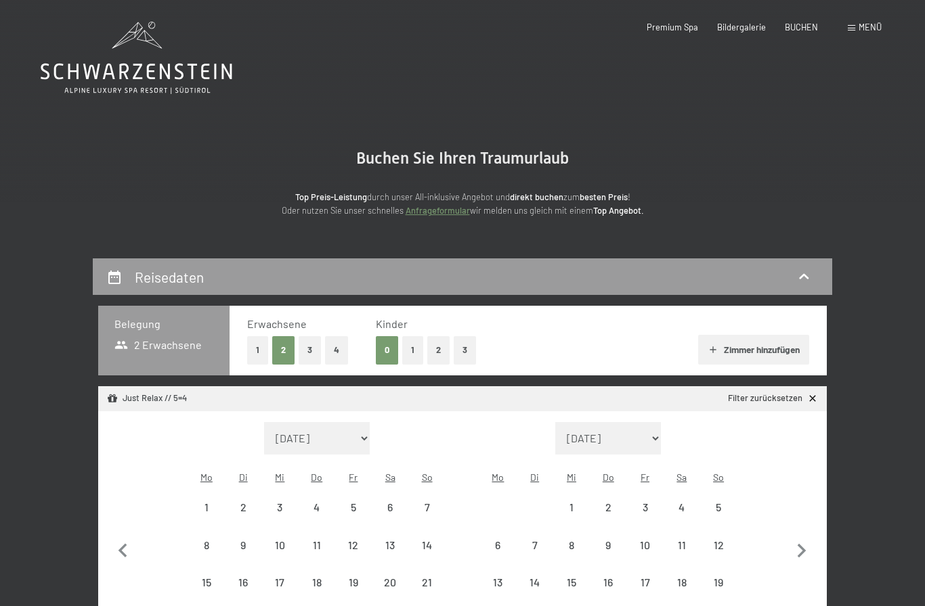
select select "2025-09-01"
select select "2025-10-01"
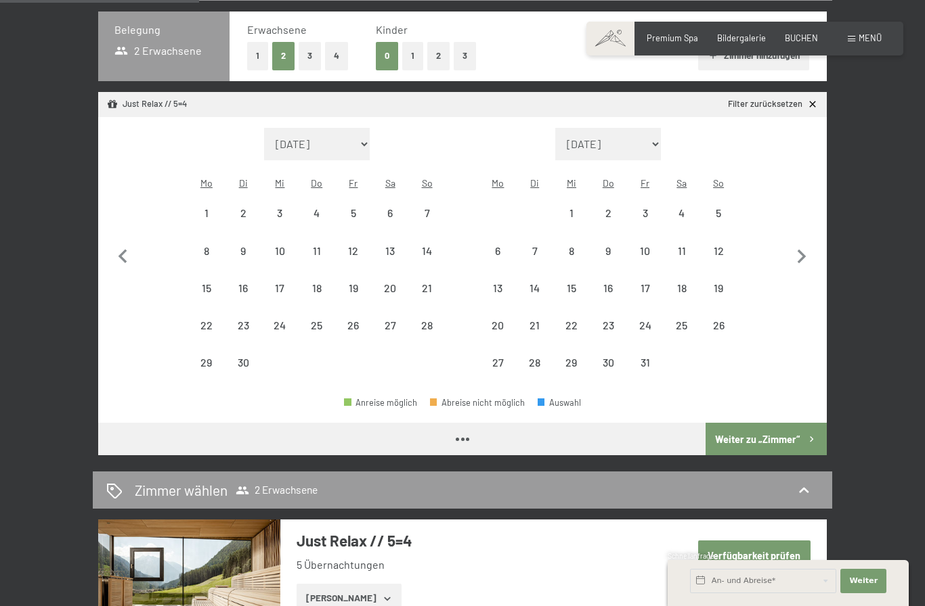
scroll to position [303, 0]
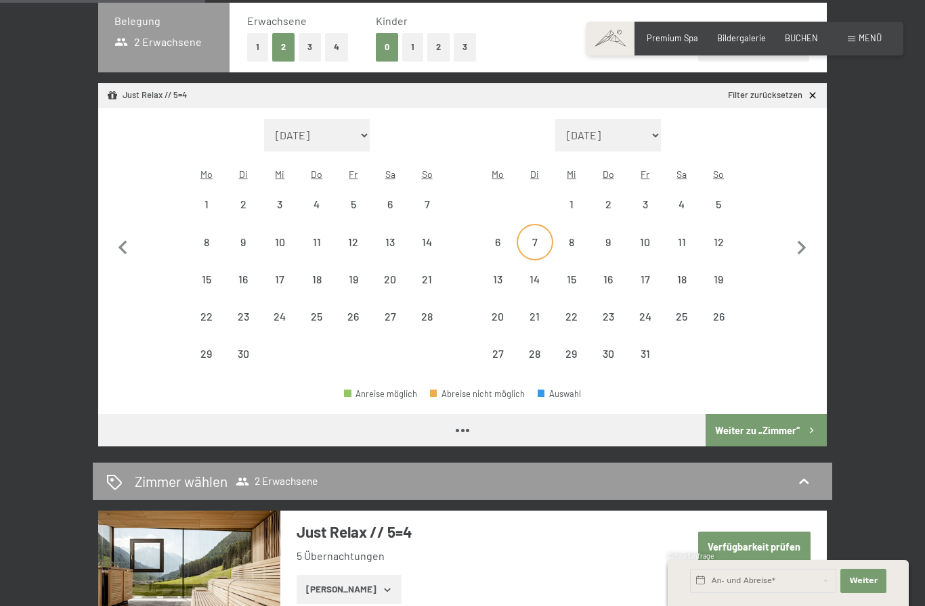
select select "2025-09-01"
select select "2025-10-01"
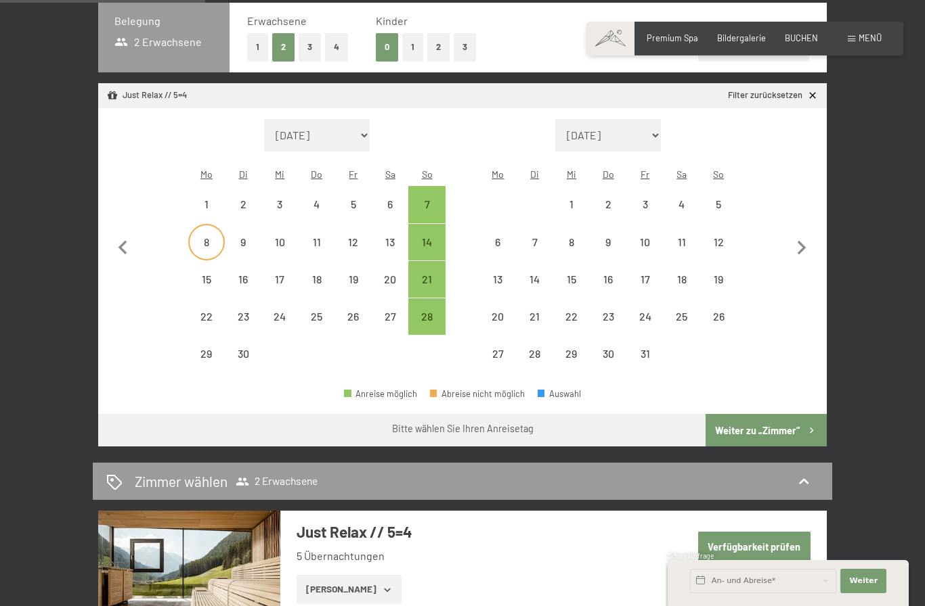
click at [201, 237] on div "8" at bounding box center [207, 254] width 34 height 34
select select "2025-09-01"
select select "2025-10-01"
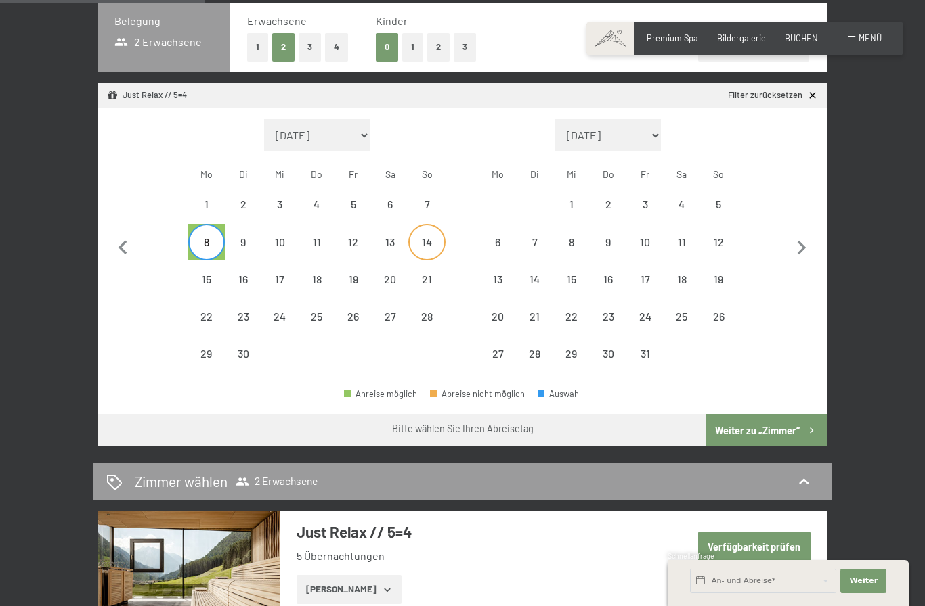
click at [424, 237] on div "14" at bounding box center [426, 254] width 34 height 34
select select "2025-09-01"
select select "2025-10-01"
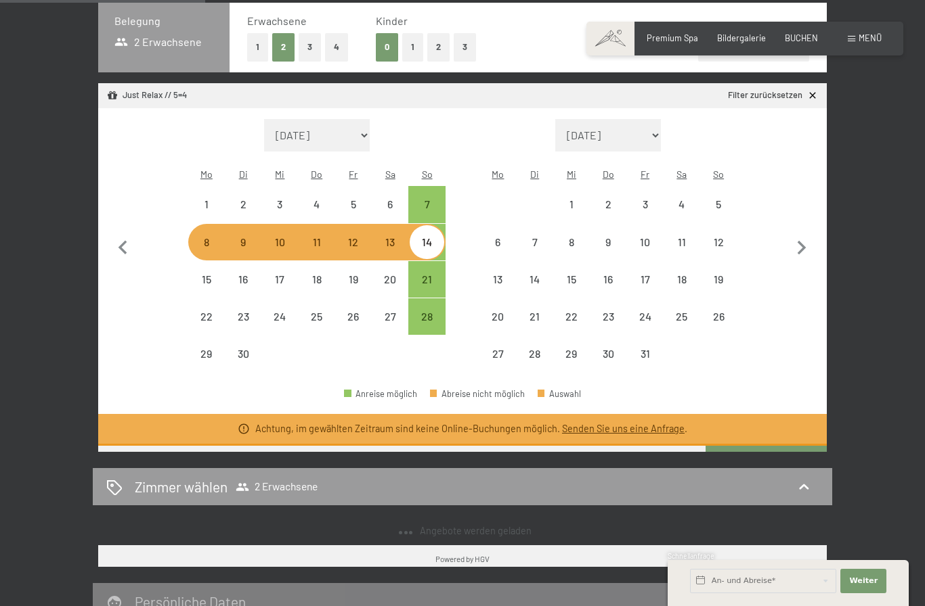
select select "2025-09-01"
select select "2025-10-01"
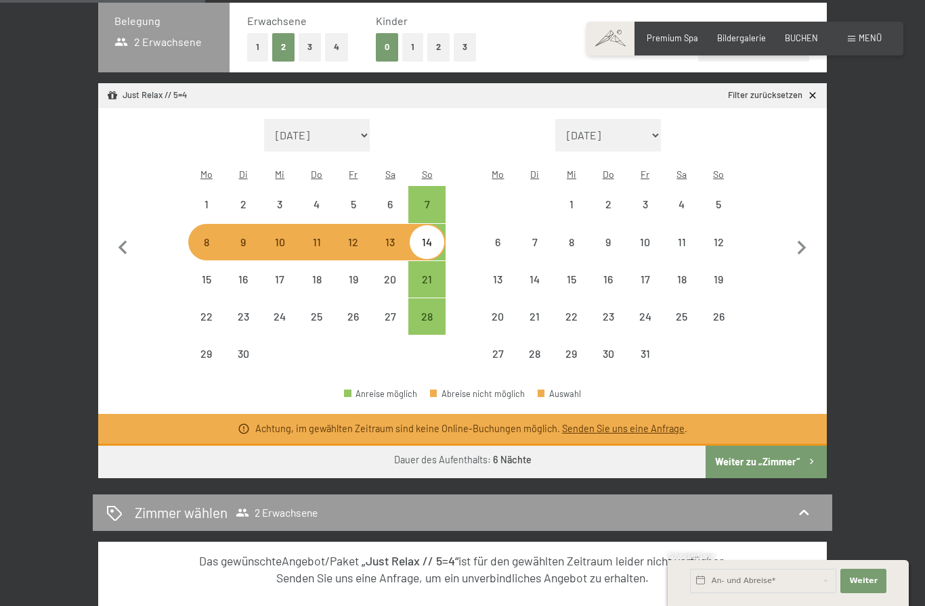
click at [426, 237] on div "14" at bounding box center [426, 254] width 34 height 34
select select "2025-09-01"
select select "2025-10-01"
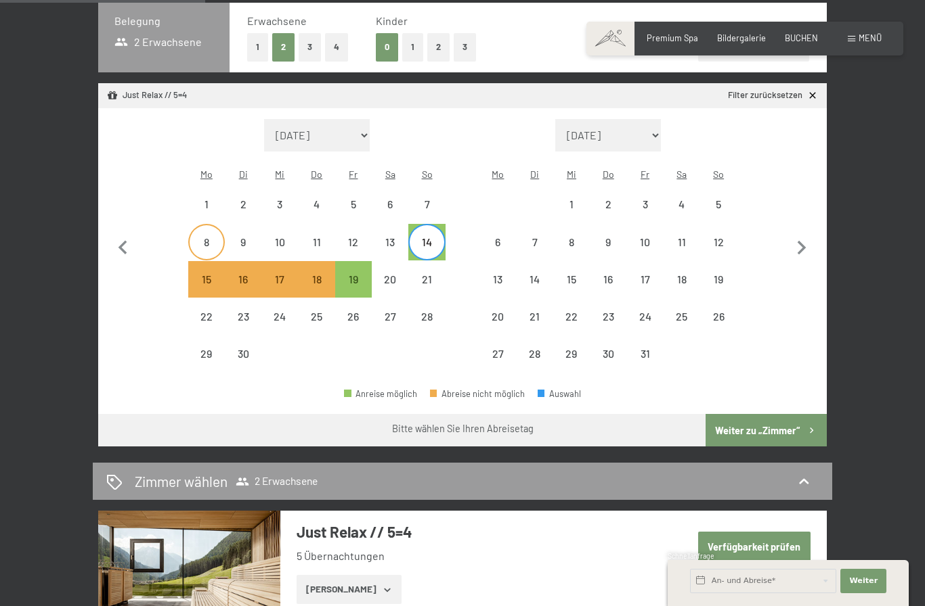
click at [207, 237] on div "8" at bounding box center [207, 254] width 34 height 34
select select "2025-09-01"
select select "2025-10-01"
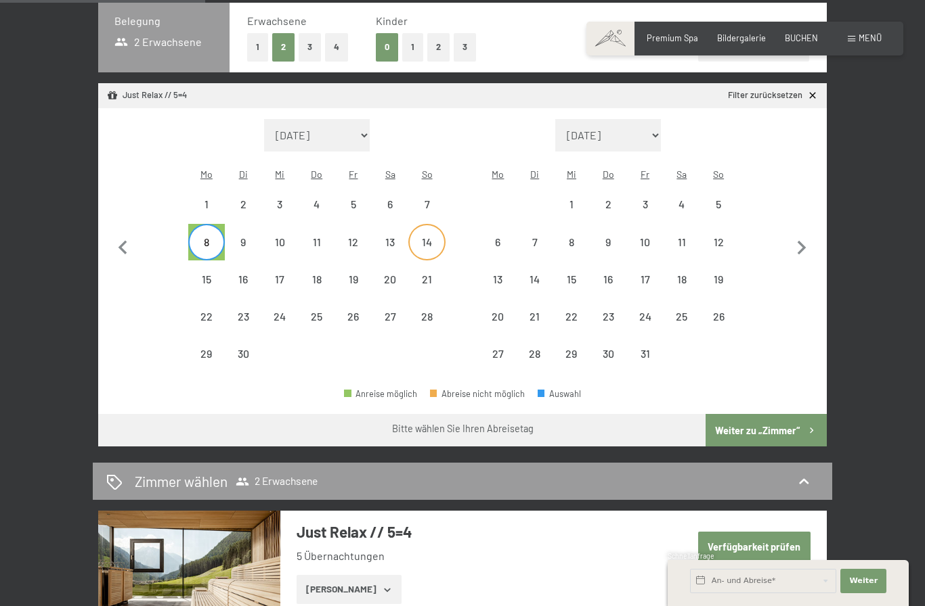
click at [422, 237] on div "14" at bounding box center [426, 254] width 34 height 34
select select "2025-09-01"
select select "2025-10-01"
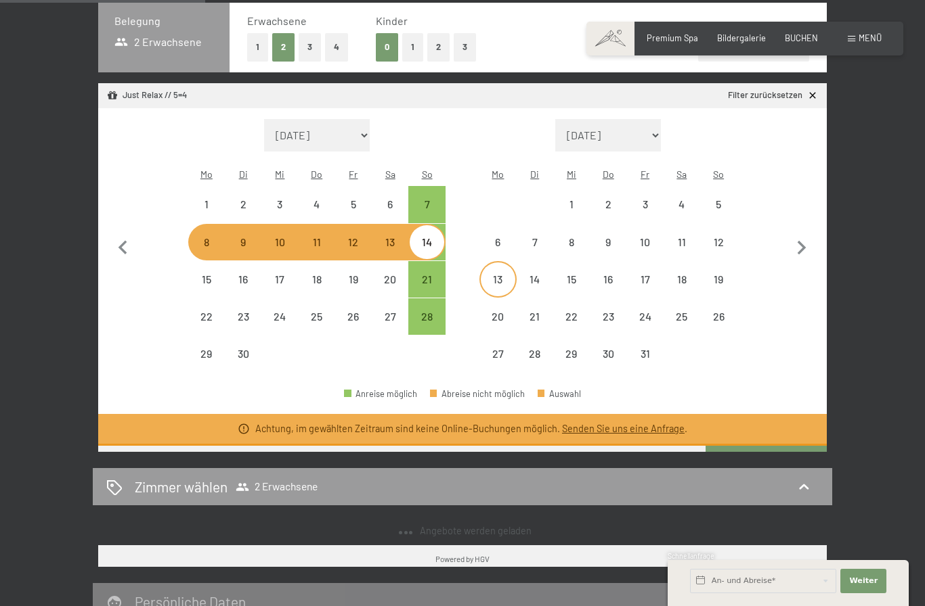
select select "2025-09-01"
select select "2025-10-01"
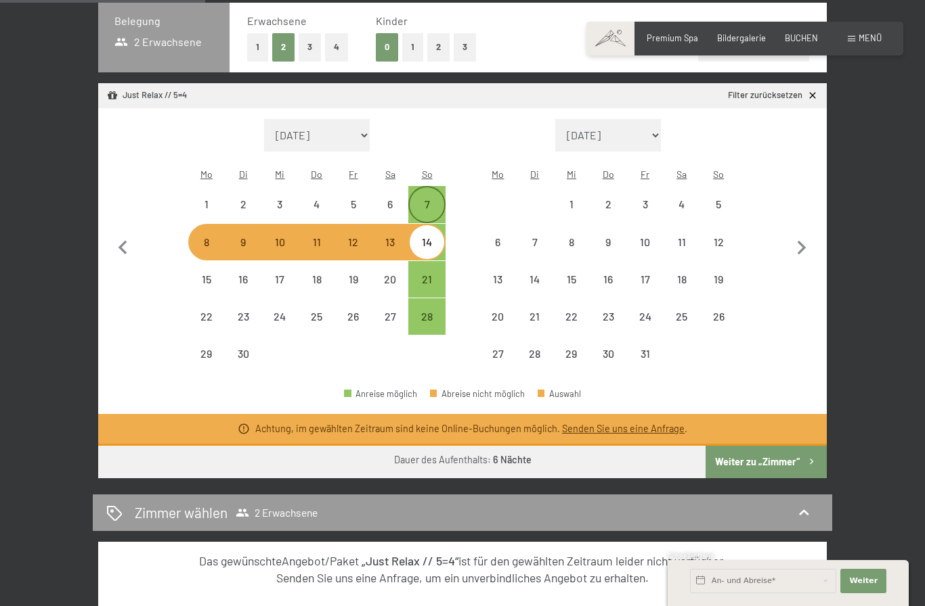
click at [416, 199] on div "7" at bounding box center [426, 216] width 34 height 34
select select "2025-09-01"
select select "2025-10-01"
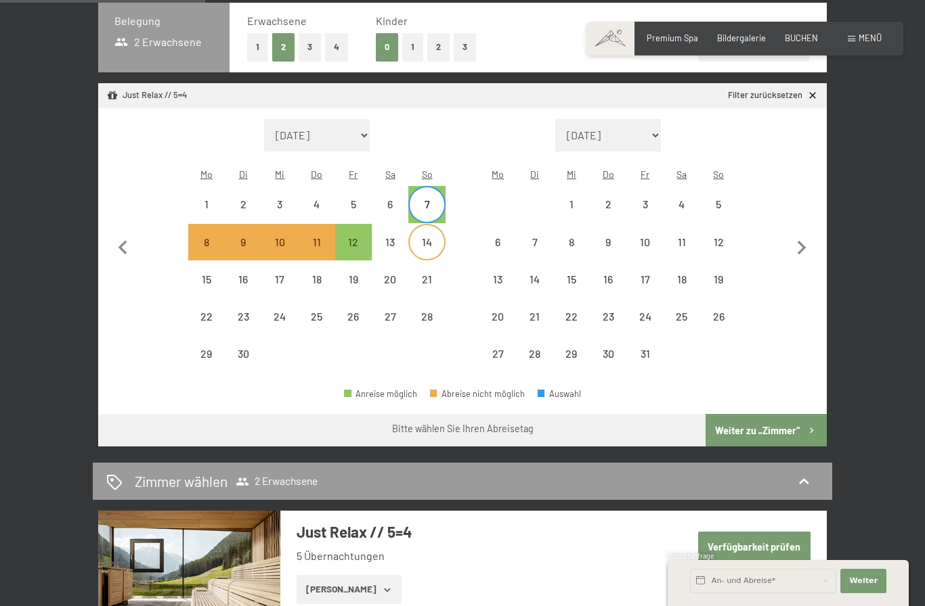
click at [415, 237] on div "14" at bounding box center [426, 254] width 34 height 34
select select "2025-09-01"
select select "2025-10-01"
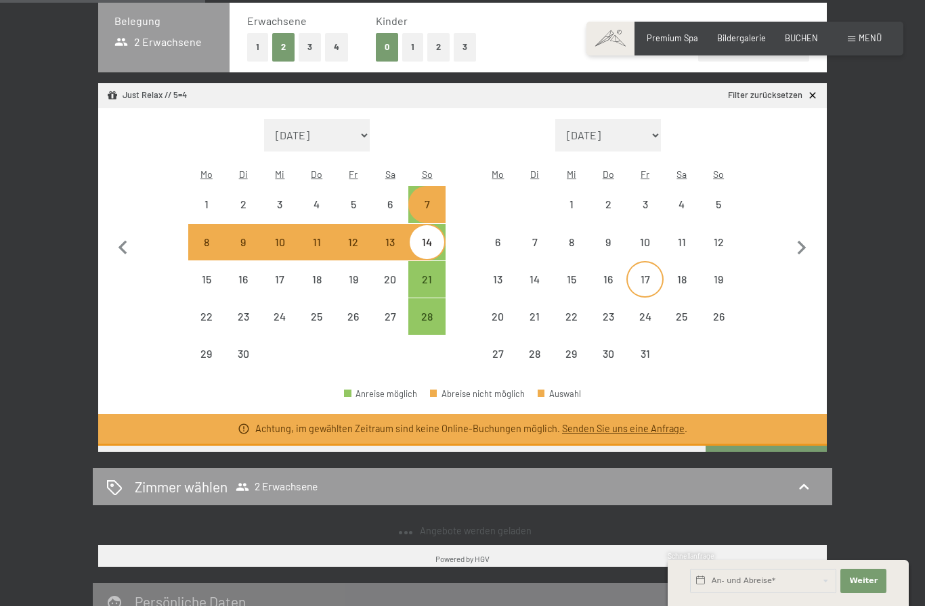
select select "2025-09-01"
select select "2025-10-01"
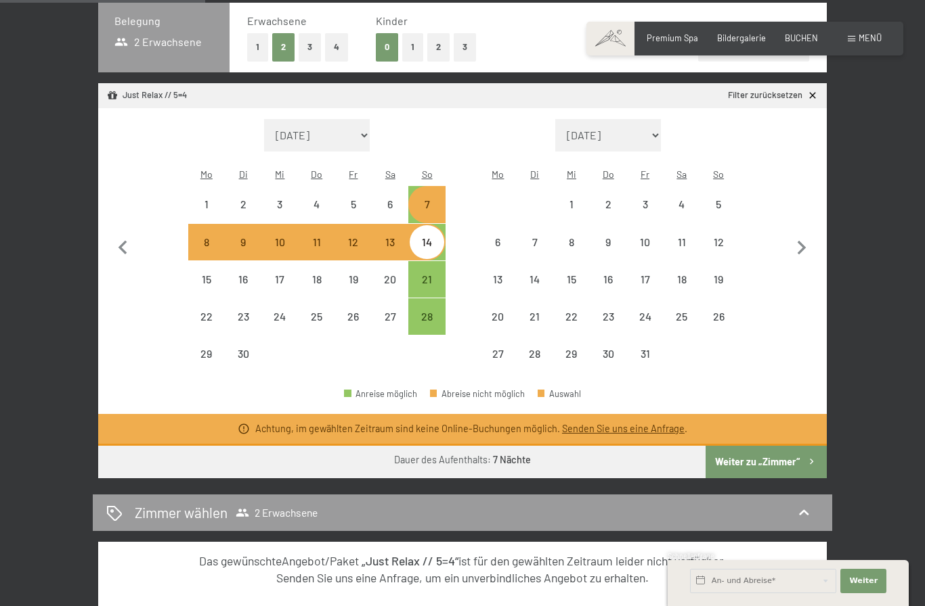
click at [740, 446] on button "Weiter zu „Zimmer“" at bounding box center [765, 462] width 121 height 32
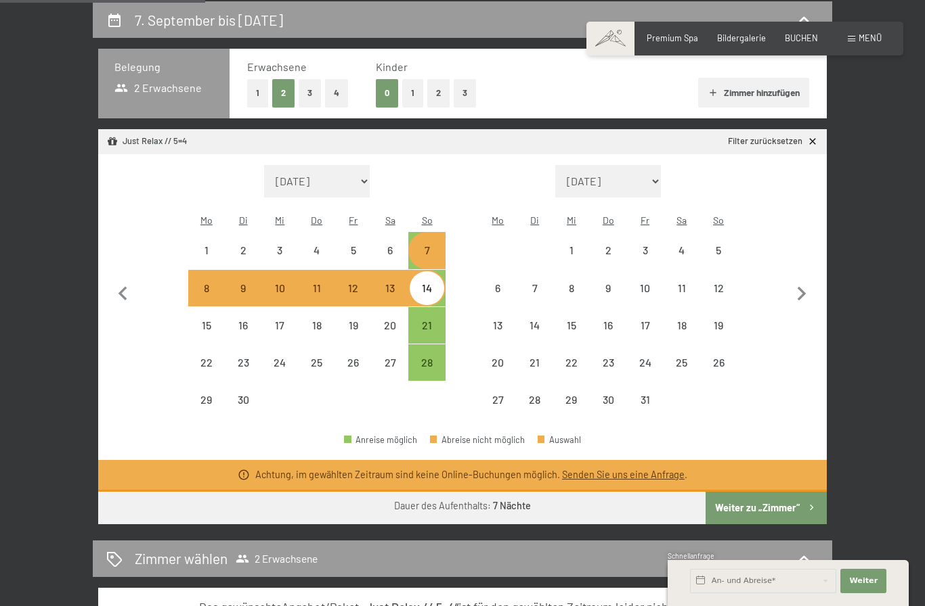
select select "2025-09-01"
select select "2025-10-01"
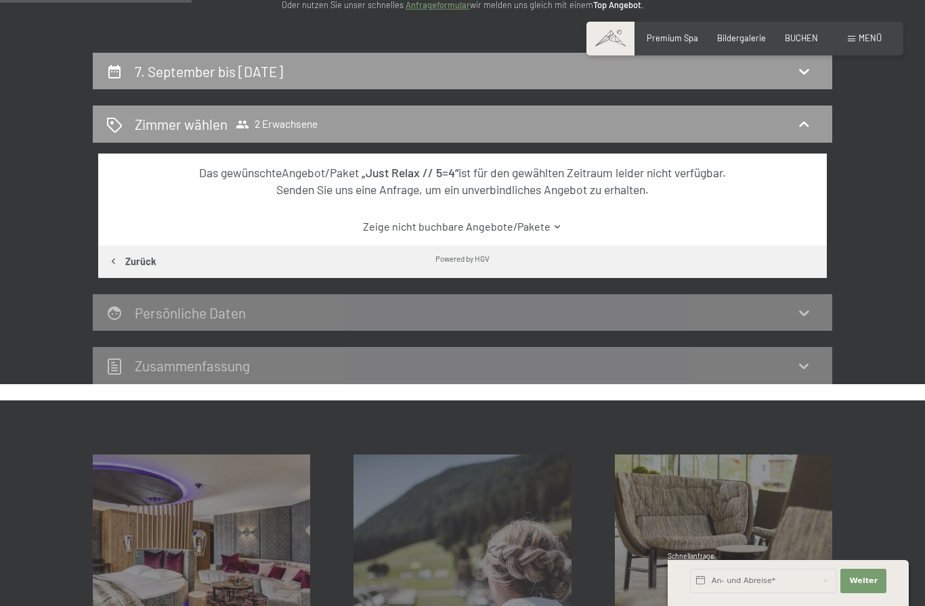
scroll to position [194, 0]
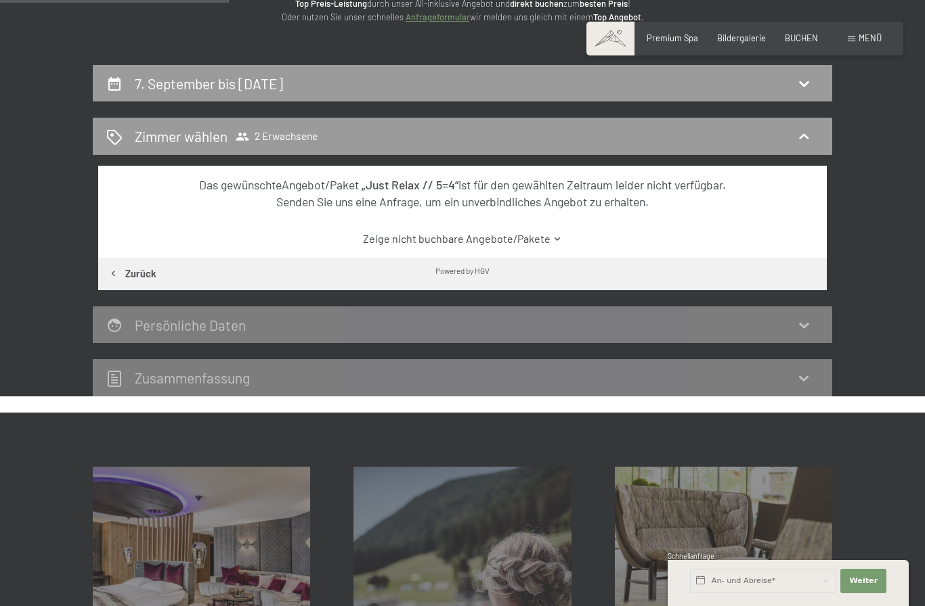
drag, startPoint x: 138, startPoint y: 267, endPoint x: 138, endPoint y: 204, distance: 63.6
click at [138, 267] on button "Zurück" at bounding box center [132, 274] width 68 height 32
select select "2025-09-01"
select select "2025-10-01"
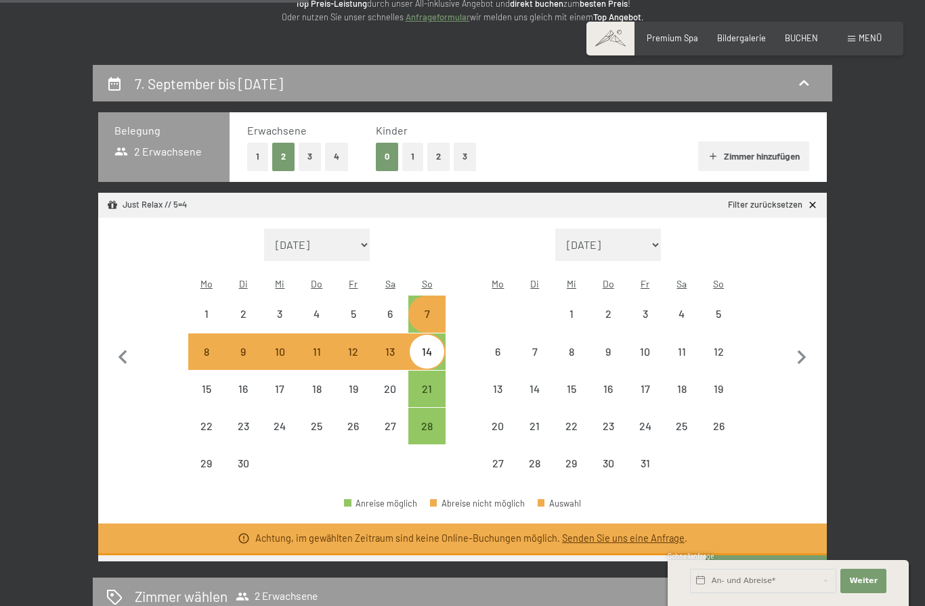
scroll to position [257, 0]
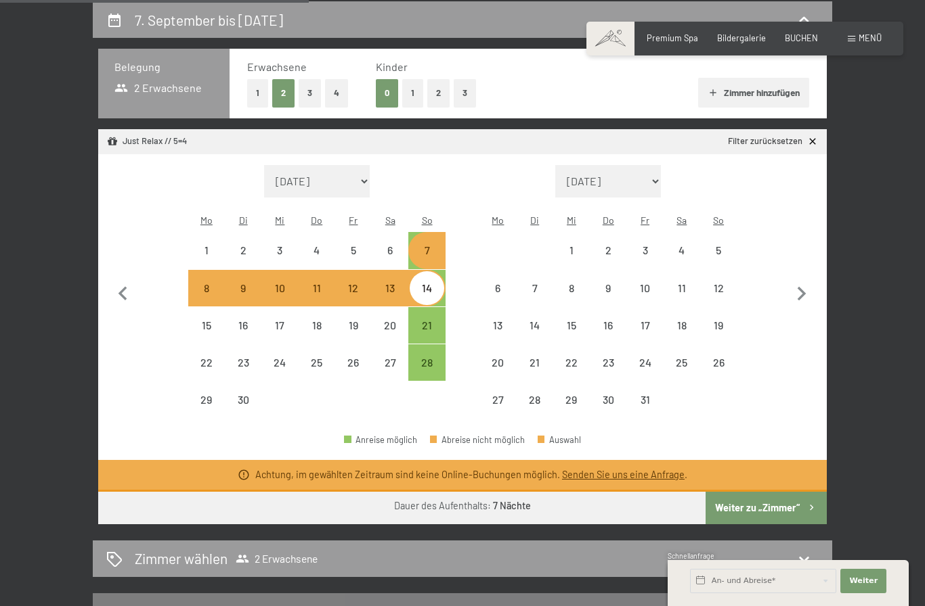
click at [430, 234] on div "7" at bounding box center [426, 251] width 34 height 34
select select "2025-09-01"
select select "2025-10-01"
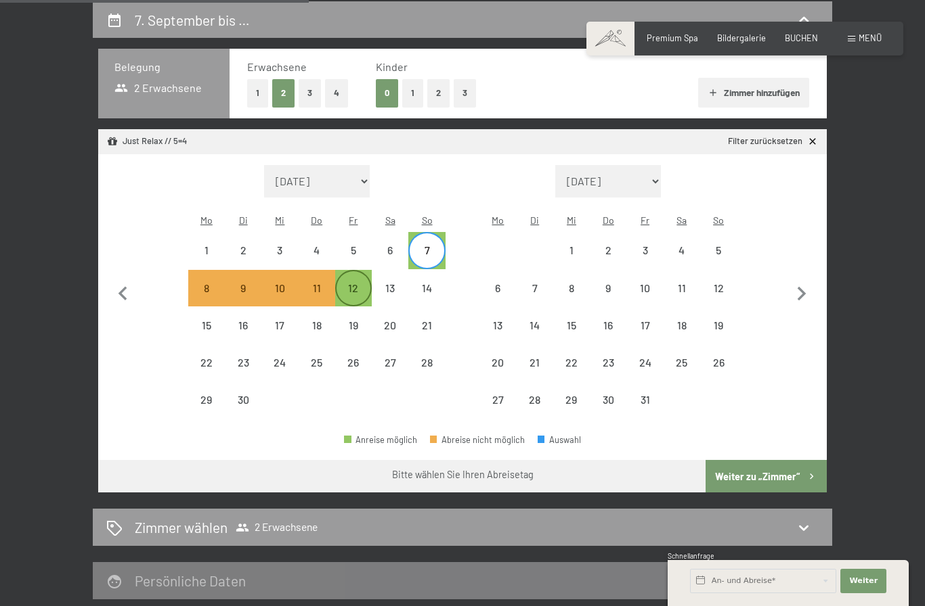
click at [351, 283] on div "12" at bounding box center [353, 300] width 34 height 34
select select "2025-09-01"
select select "2025-10-01"
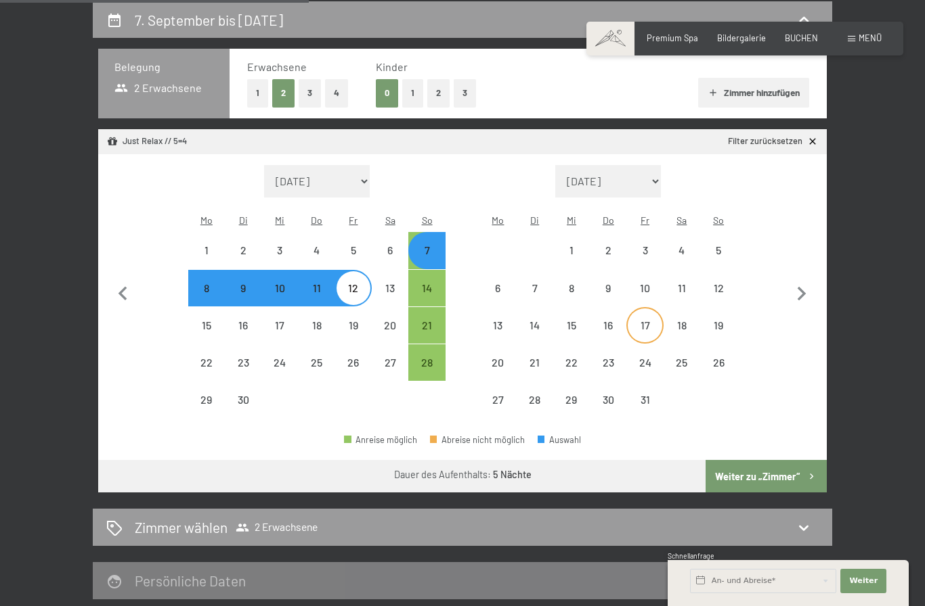
select select "2025-09-01"
select select "2025-10-01"
click at [773, 460] on button "Weiter zu „Zimmer“" at bounding box center [765, 476] width 121 height 32
select select "2025-09-01"
select select "2025-10-01"
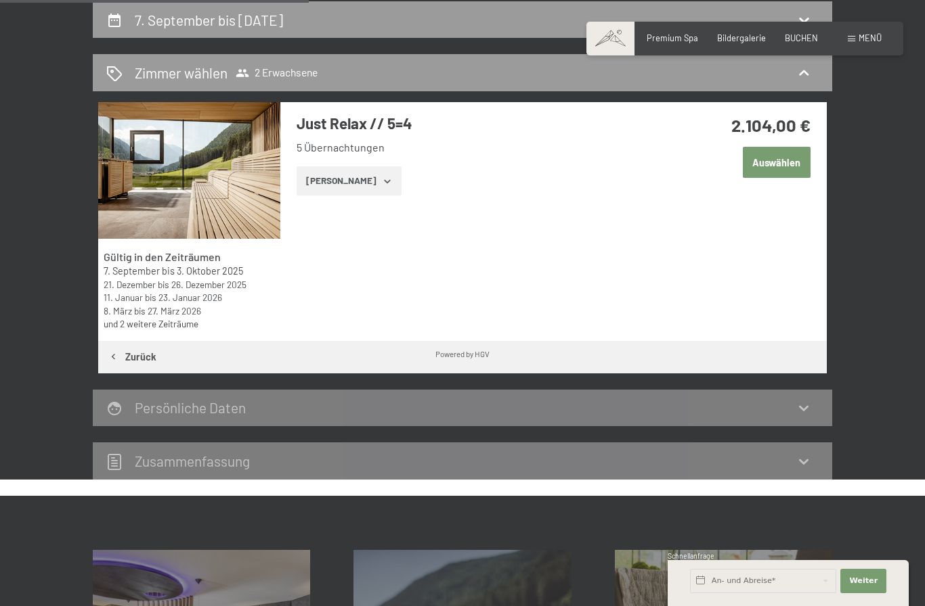
click at [355, 179] on button "Zeige Zimmer" at bounding box center [348, 182] width 105 height 30
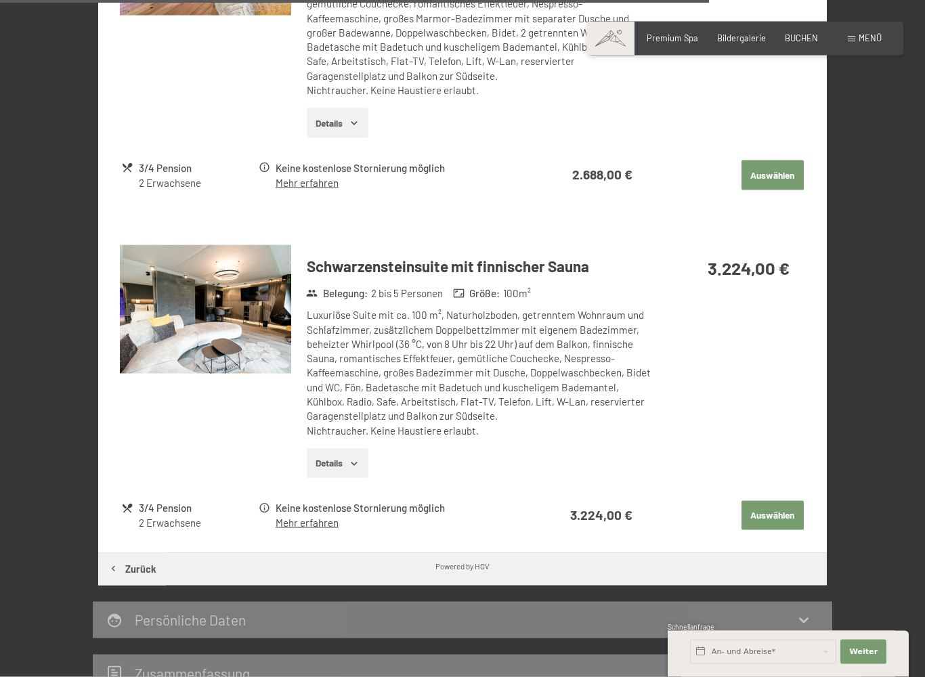
scroll to position [2525, 0]
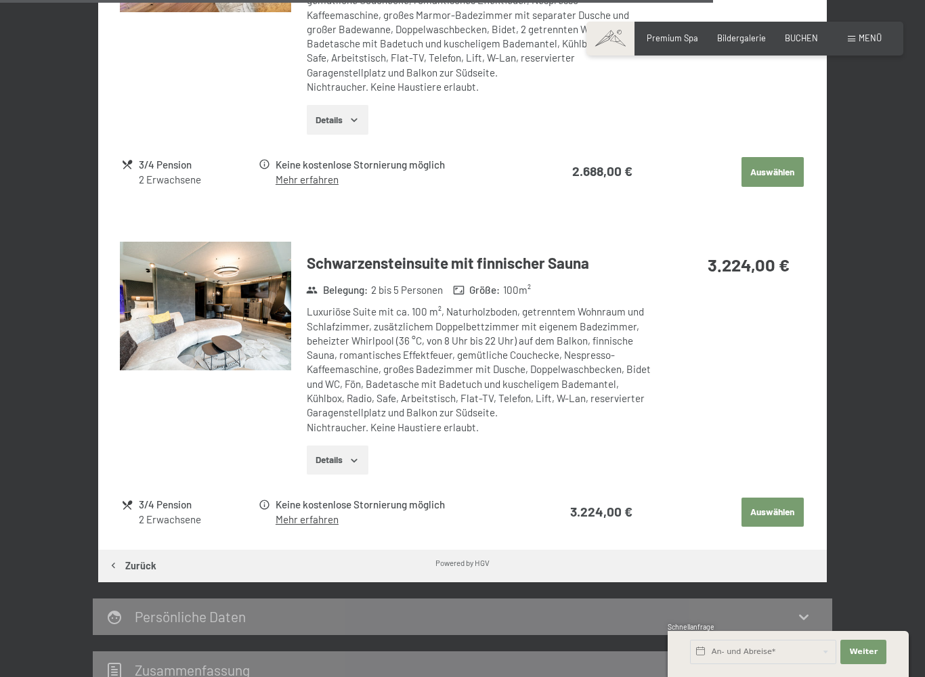
click at [769, 497] on button "Auswählen" at bounding box center [772, 512] width 62 height 30
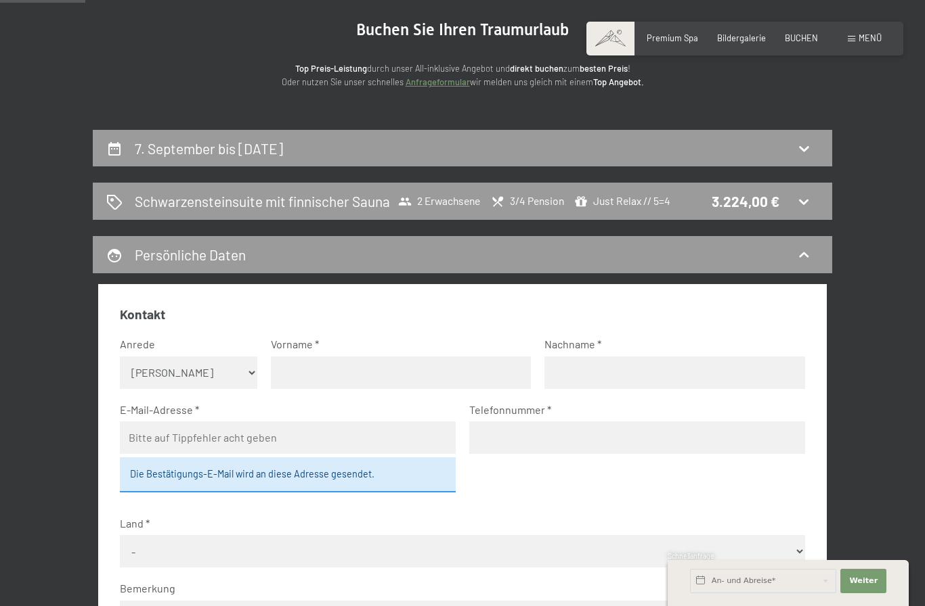
scroll to position [123, 0]
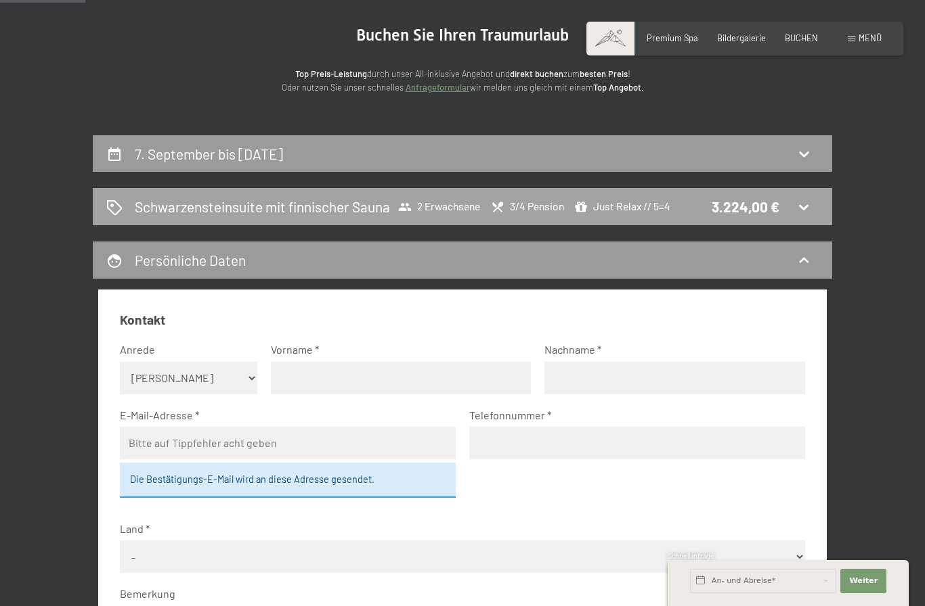
click at [803, 206] on icon at bounding box center [803, 207] width 16 height 16
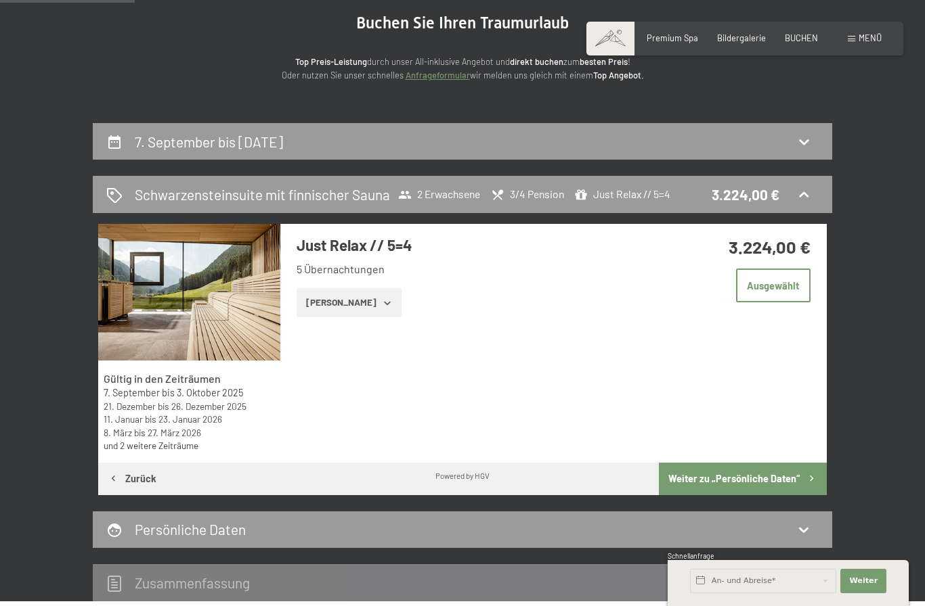
scroll to position [0, 0]
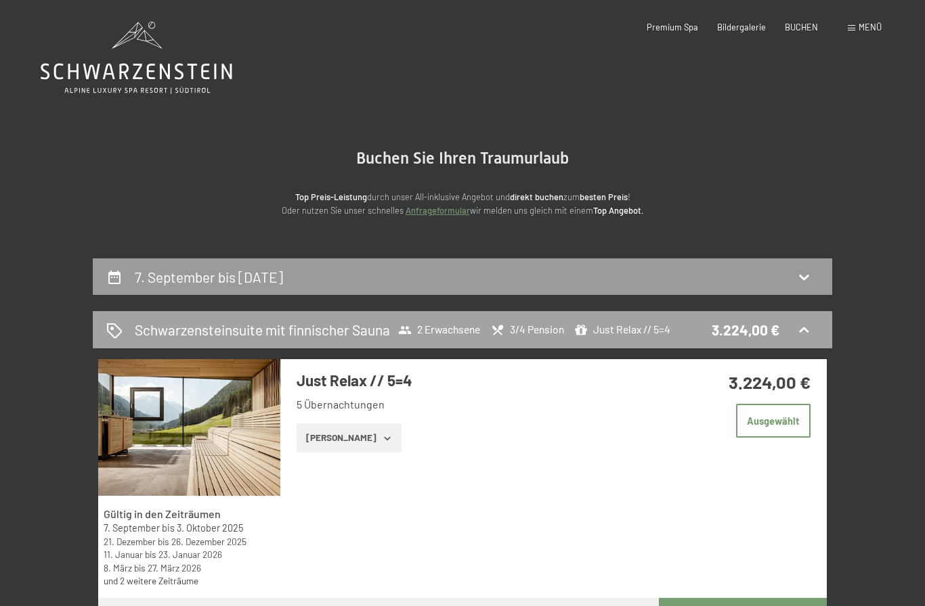
click at [792, 330] on div "Schwarzensteinsuite mit finnischer Sauna 2 Erwachsene 3/4 Pension Just Relax //…" at bounding box center [462, 330] width 712 height 20
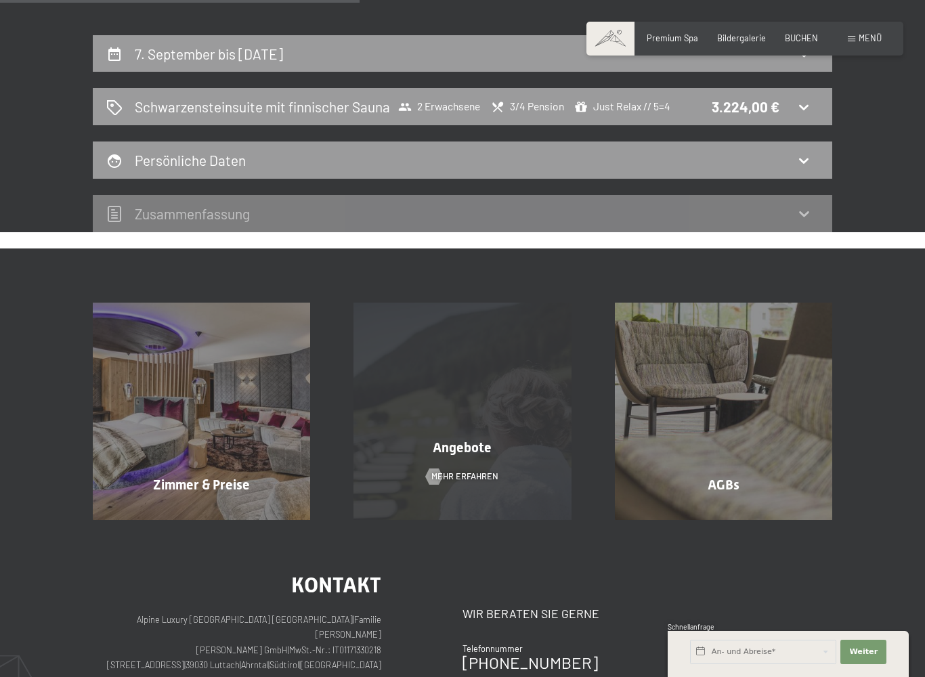
scroll to position [225, 0]
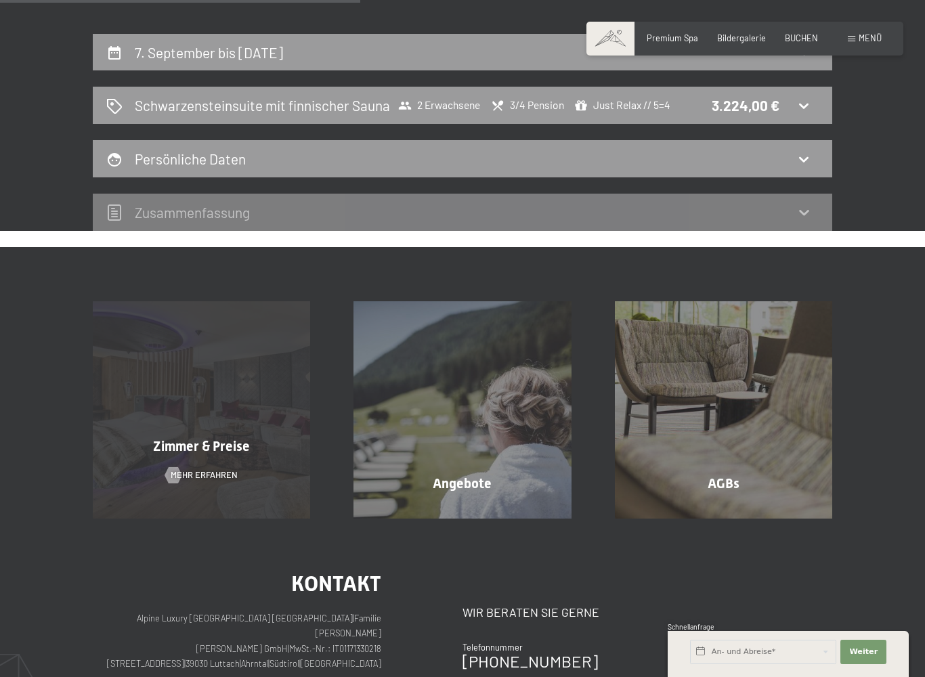
click at [222, 457] on div "Zimmer & Preise Mehr erfahren" at bounding box center [201, 409] width 261 height 217
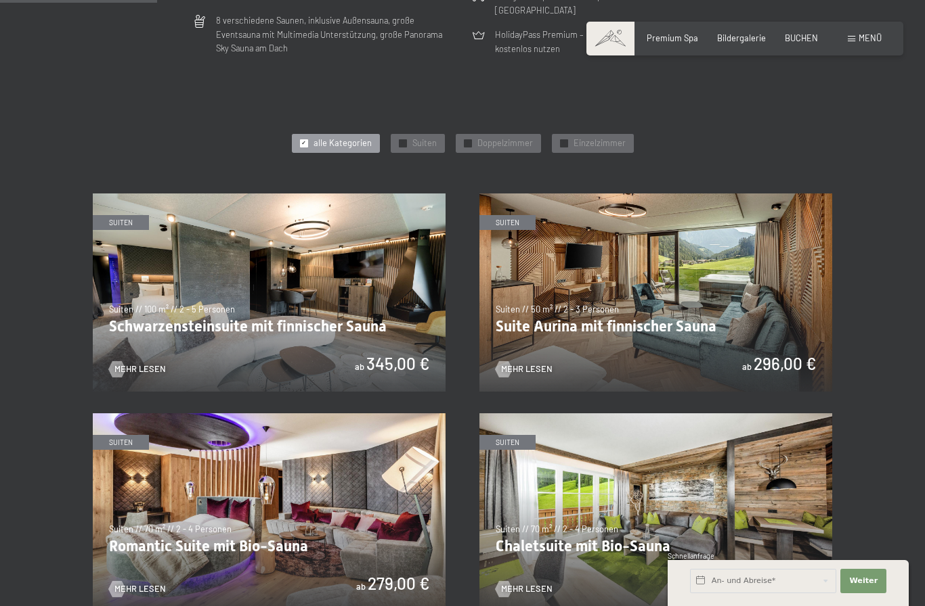
scroll to position [510, 0]
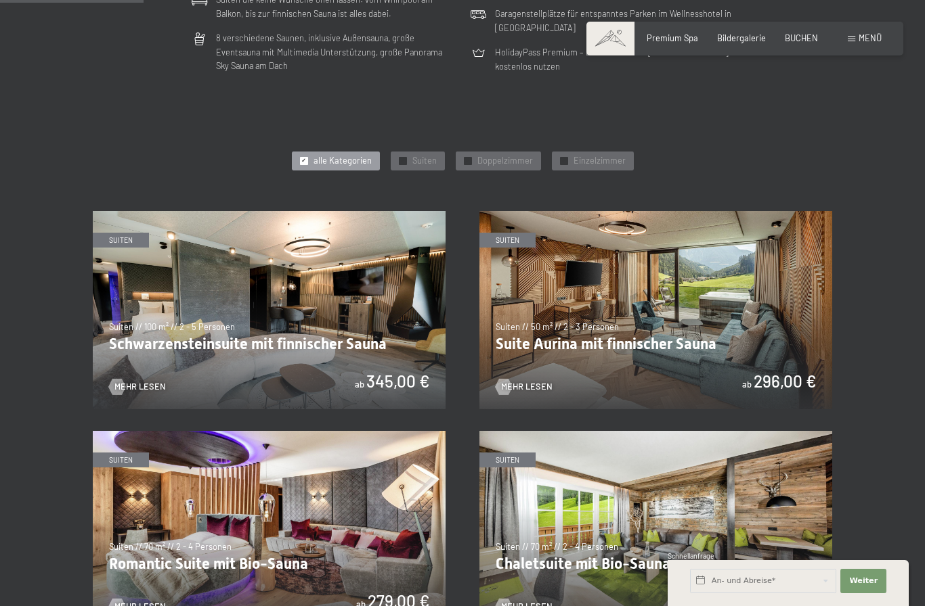
click at [368, 325] on img at bounding box center [269, 310] width 353 height 198
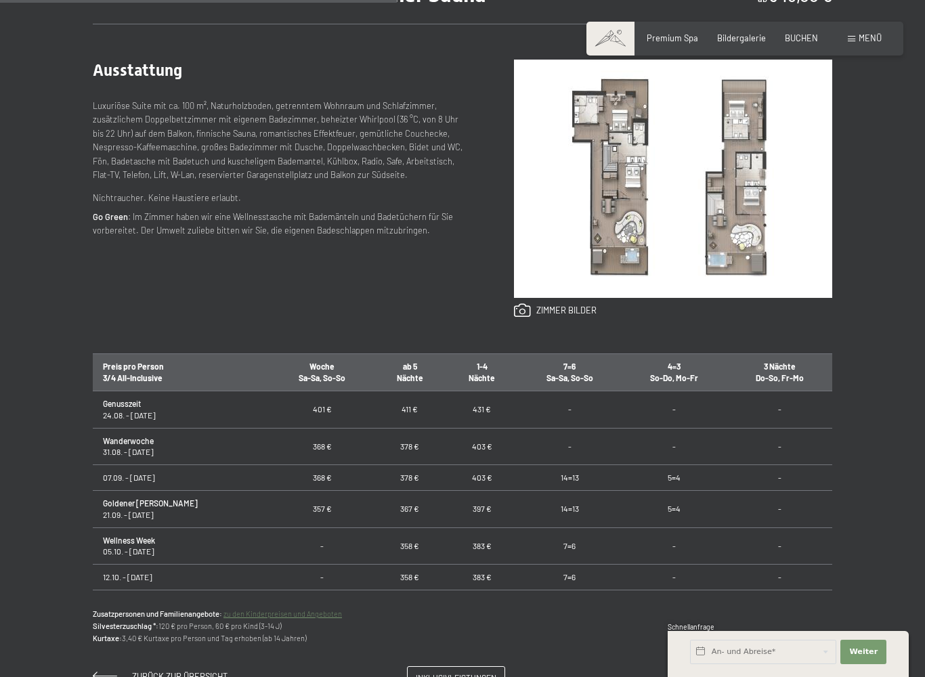
click at [611, 187] on img at bounding box center [673, 179] width 318 height 238
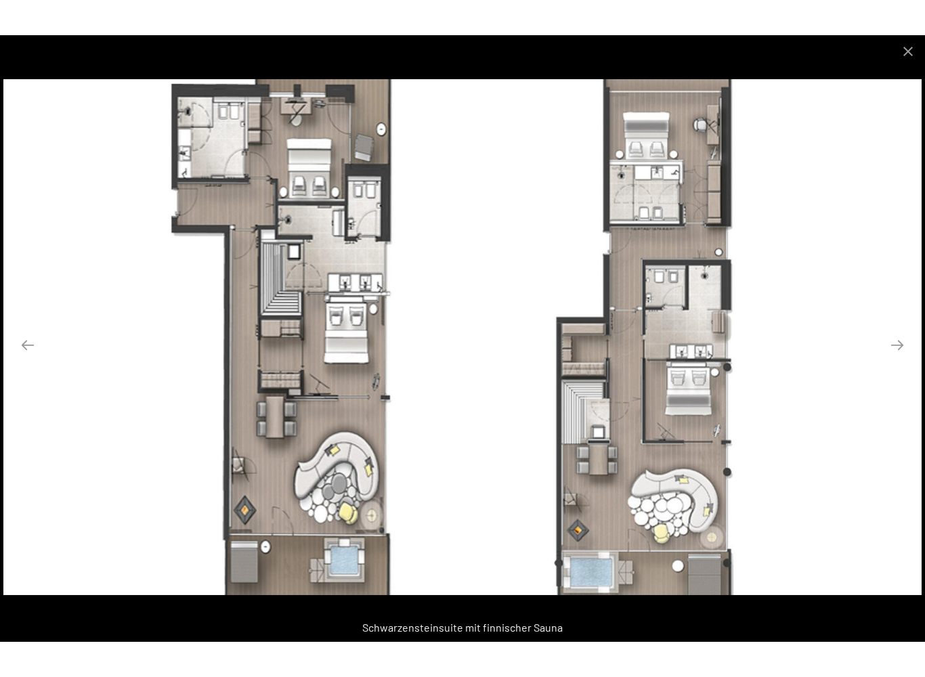
scroll to position [556, 0]
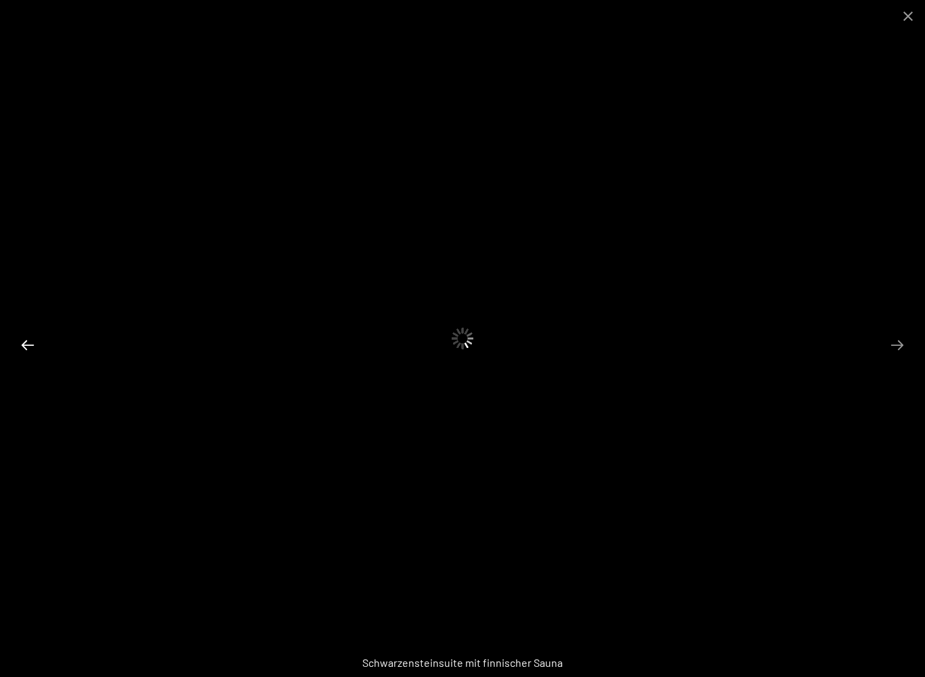
click at [35, 343] on button "Previous slide" at bounding box center [28, 345] width 28 height 26
click at [897, 340] on button "Next slide" at bounding box center [897, 345] width 28 height 26
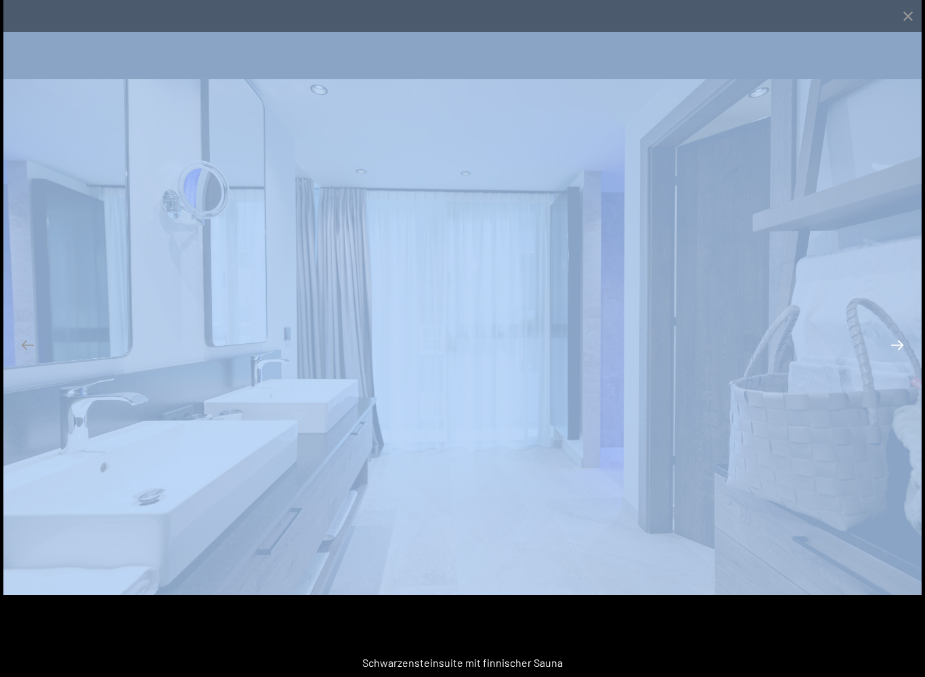
click at [899, 345] on button "Next slide" at bounding box center [897, 345] width 28 height 26
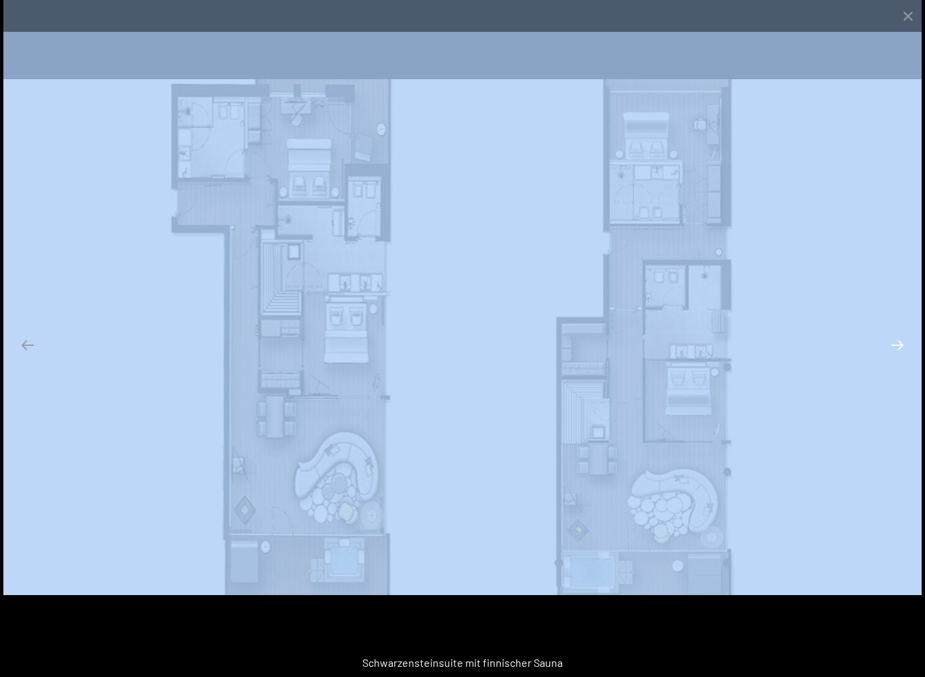
click at [899, 345] on button "Next slide" at bounding box center [897, 345] width 28 height 26
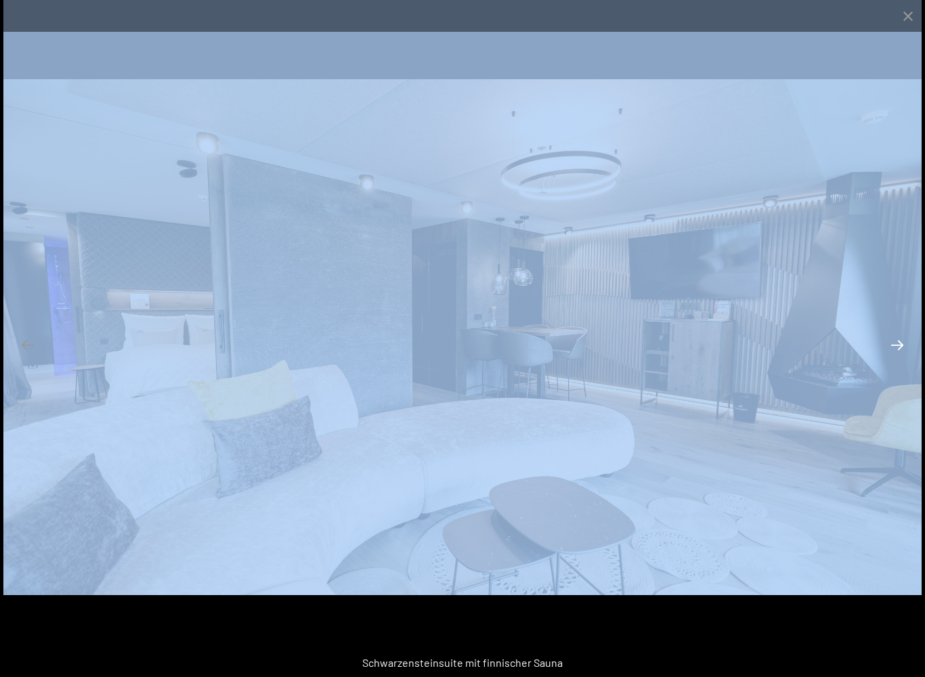
click at [899, 345] on button "Next slide" at bounding box center [897, 345] width 28 height 26
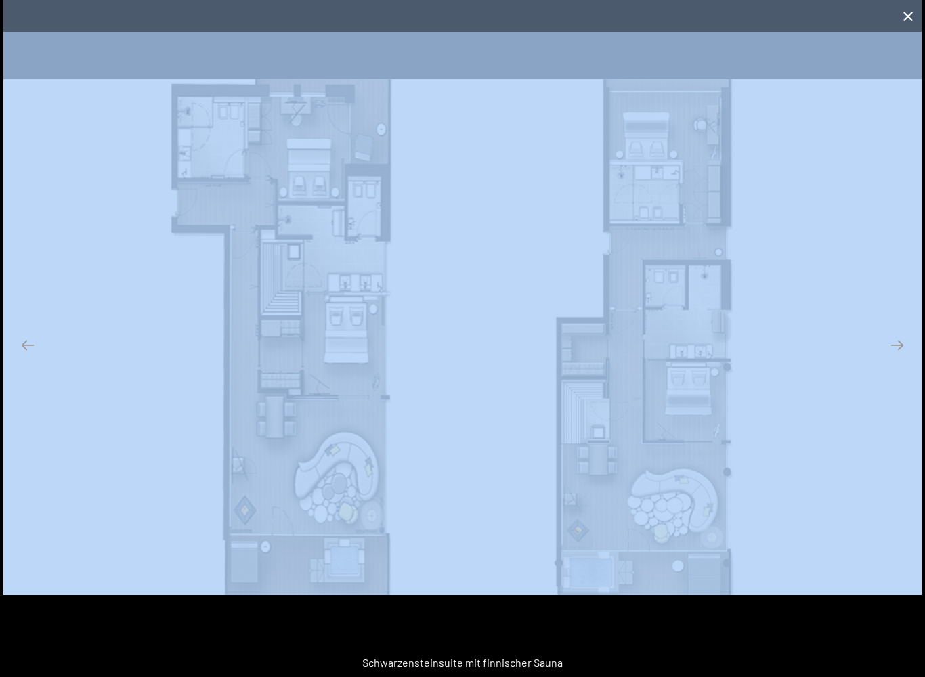
click at [905, 19] on button "Close gallery" at bounding box center [908, 16] width 34 height 32
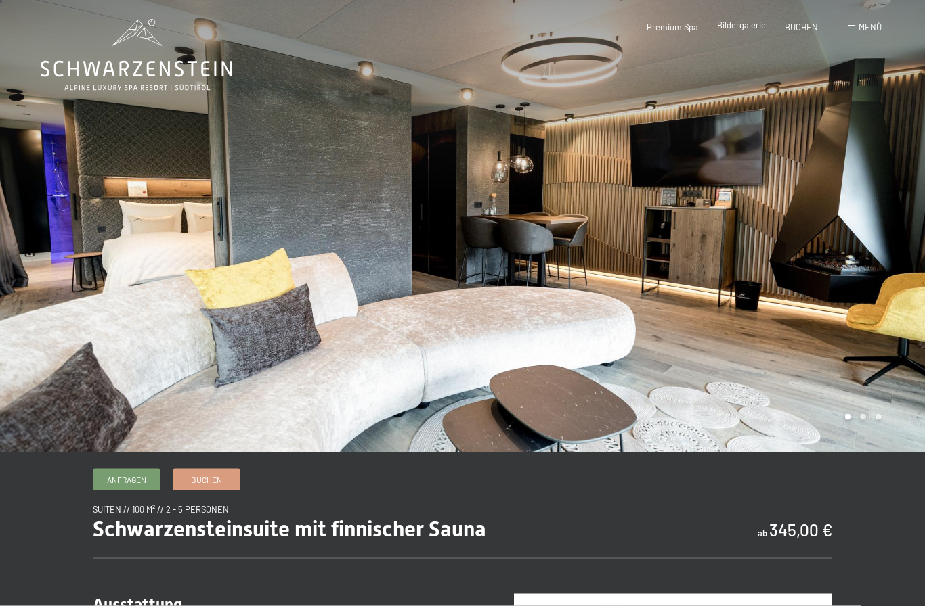
scroll to position [0, 0]
